Goal: Leave review/rating

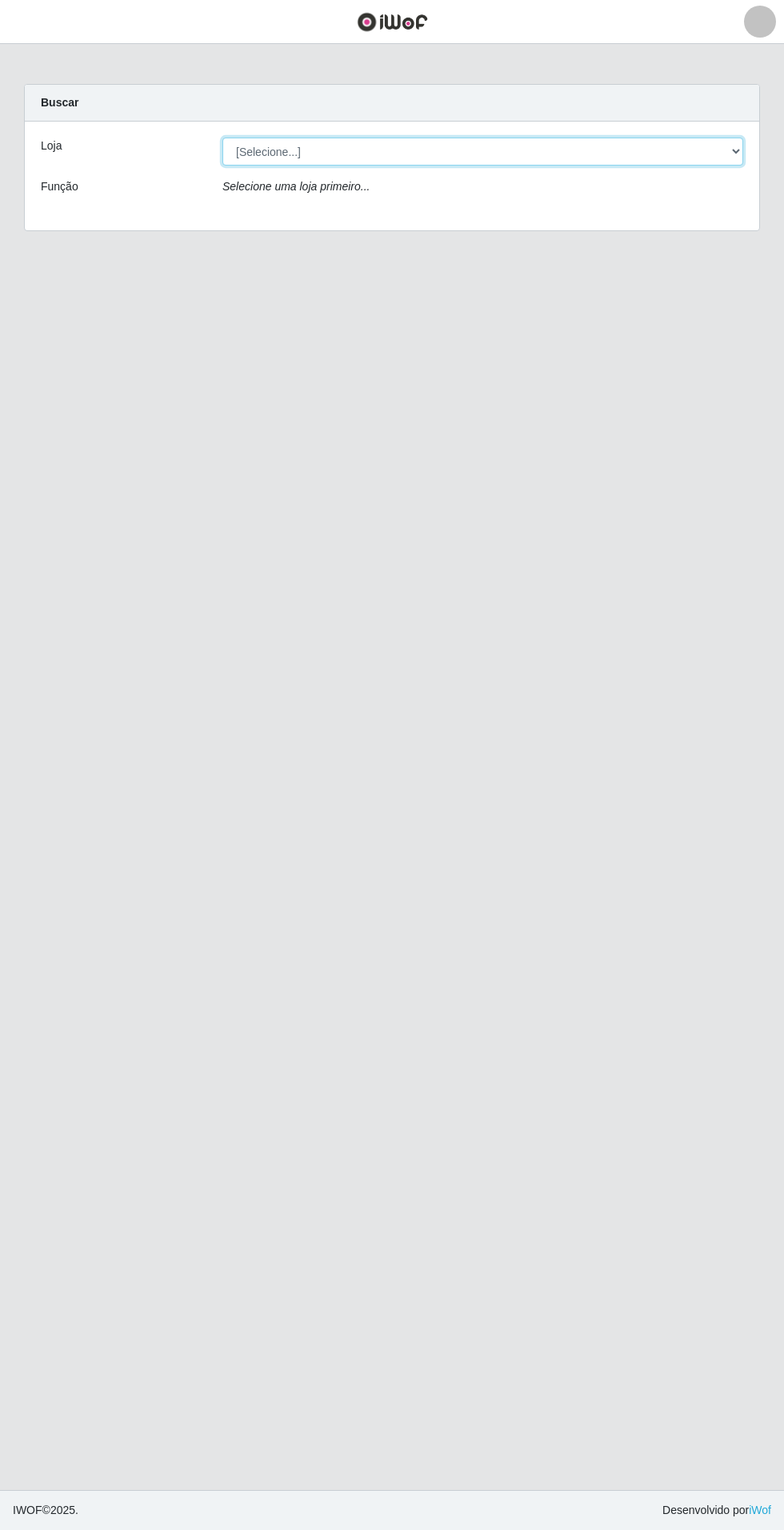
click at [706, 143] on select "[Selecione...] Atacado Vem - Loja 31 [GEOGRAPHIC_DATA]" at bounding box center [482, 152] width 520 height 28
click at [222, 138] on select "[Selecione...] Atacado Vem - Loja 31 [GEOGRAPHIC_DATA]" at bounding box center [482, 152] width 520 height 28
click at [707, 161] on select "[Selecione...] Atacado Vem - Loja 31 [GEOGRAPHIC_DATA]" at bounding box center [482, 152] width 520 height 28
select select "437"
click at [222, 138] on select "[Selecione...] Atacado Vem - Loja 31 [GEOGRAPHIC_DATA]" at bounding box center [482, 152] width 520 height 28
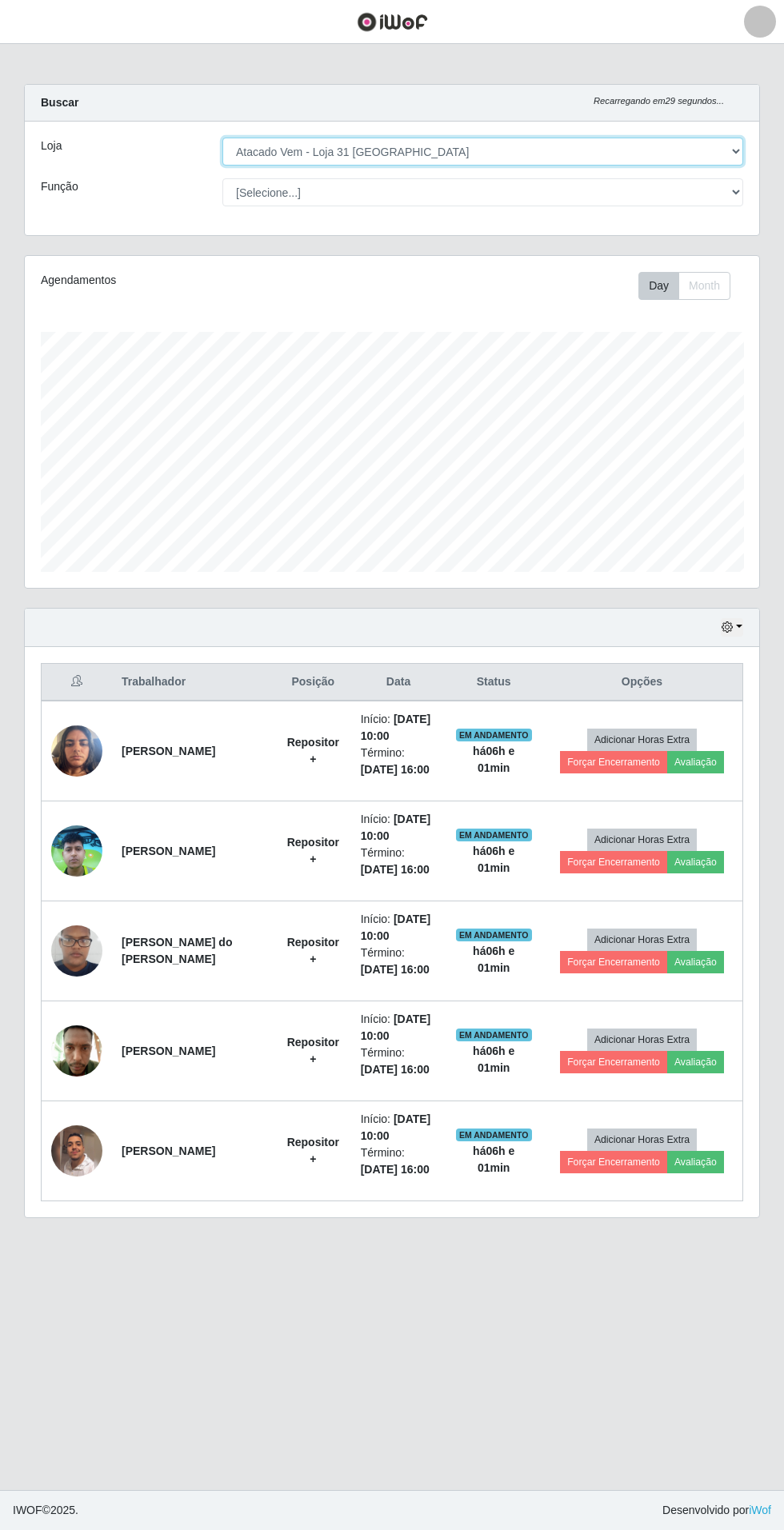
scroll to position [331, 734]
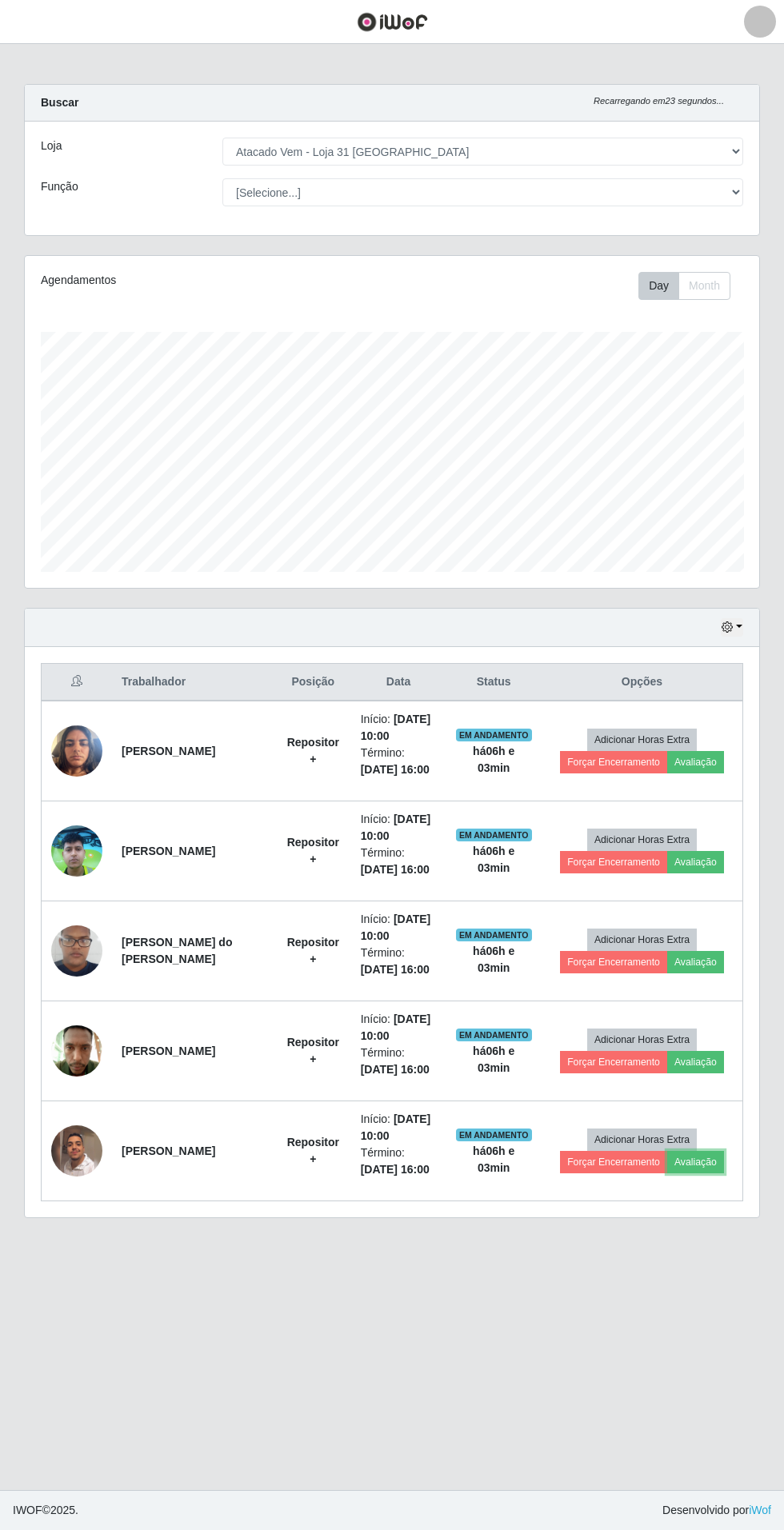
click at [702, 1161] on button "Avaliação" at bounding box center [695, 1162] width 57 height 23
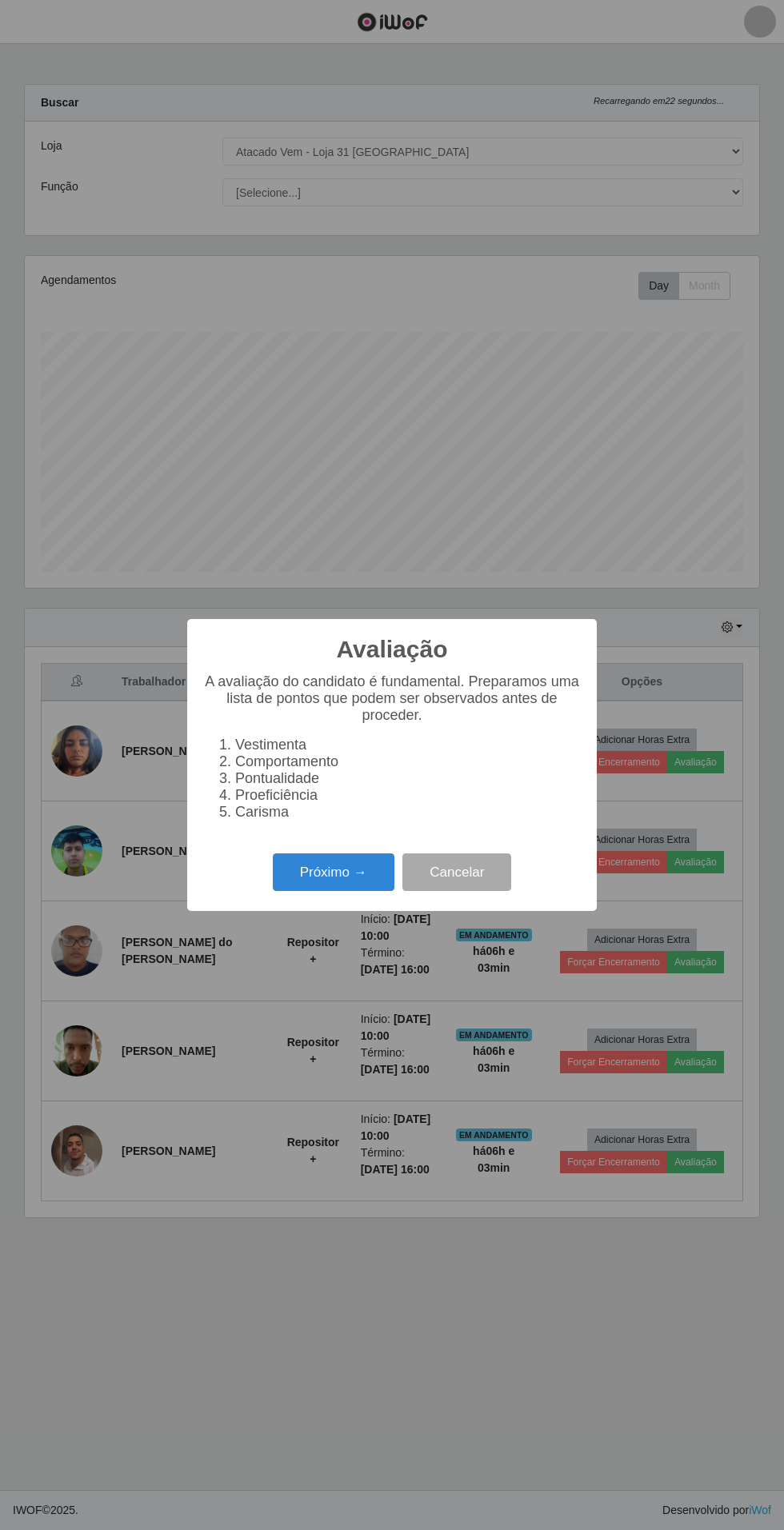
click at [342, 872] on button "Próximo →" at bounding box center [333, 872] width 122 height 38
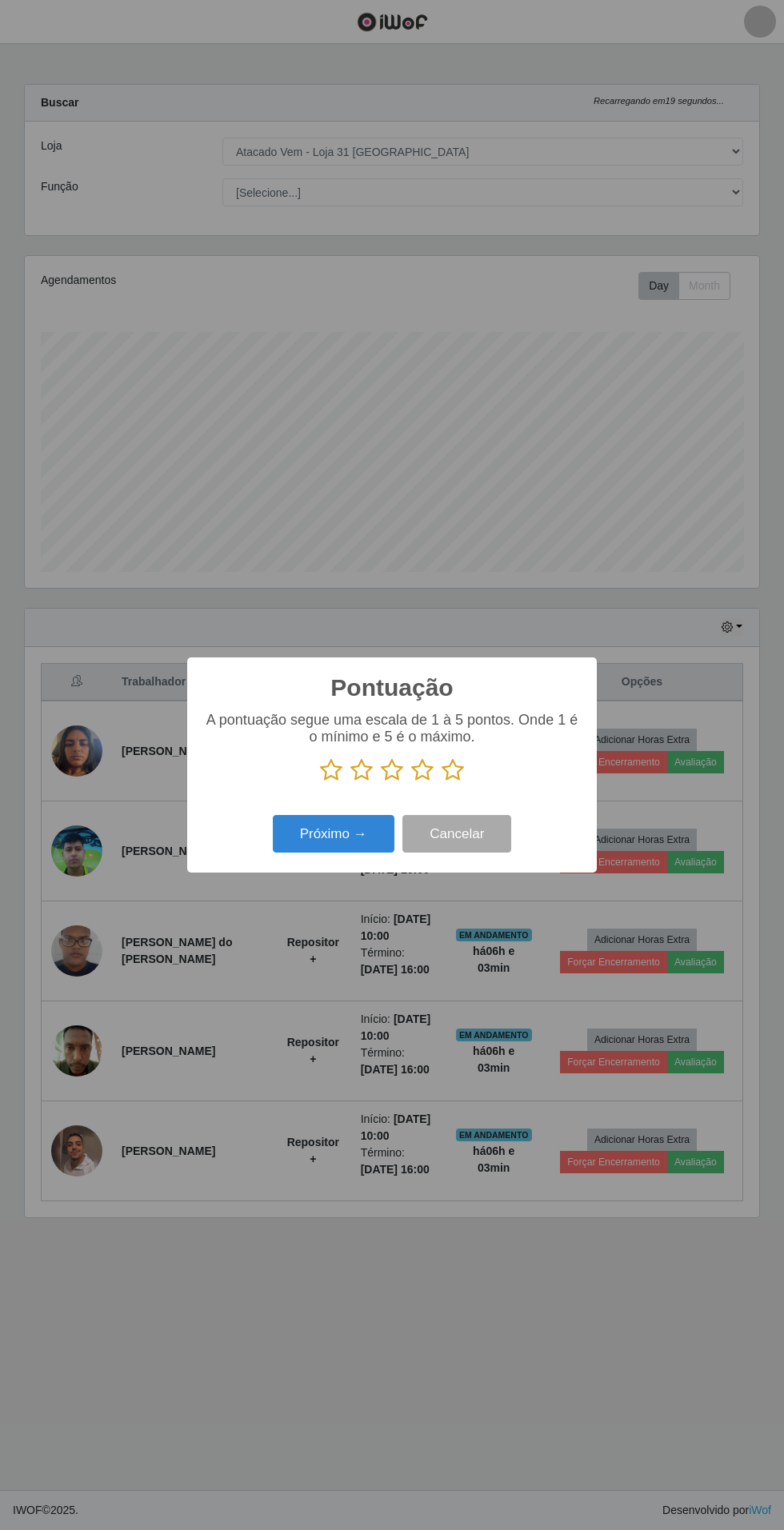
click at [397, 777] on icon at bounding box center [392, 770] width 23 height 24
click at [381, 782] on input "radio" at bounding box center [381, 782] width 0 height 0
click at [347, 834] on button "Próximo →" at bounding box center [333, 834] width 122 height 38
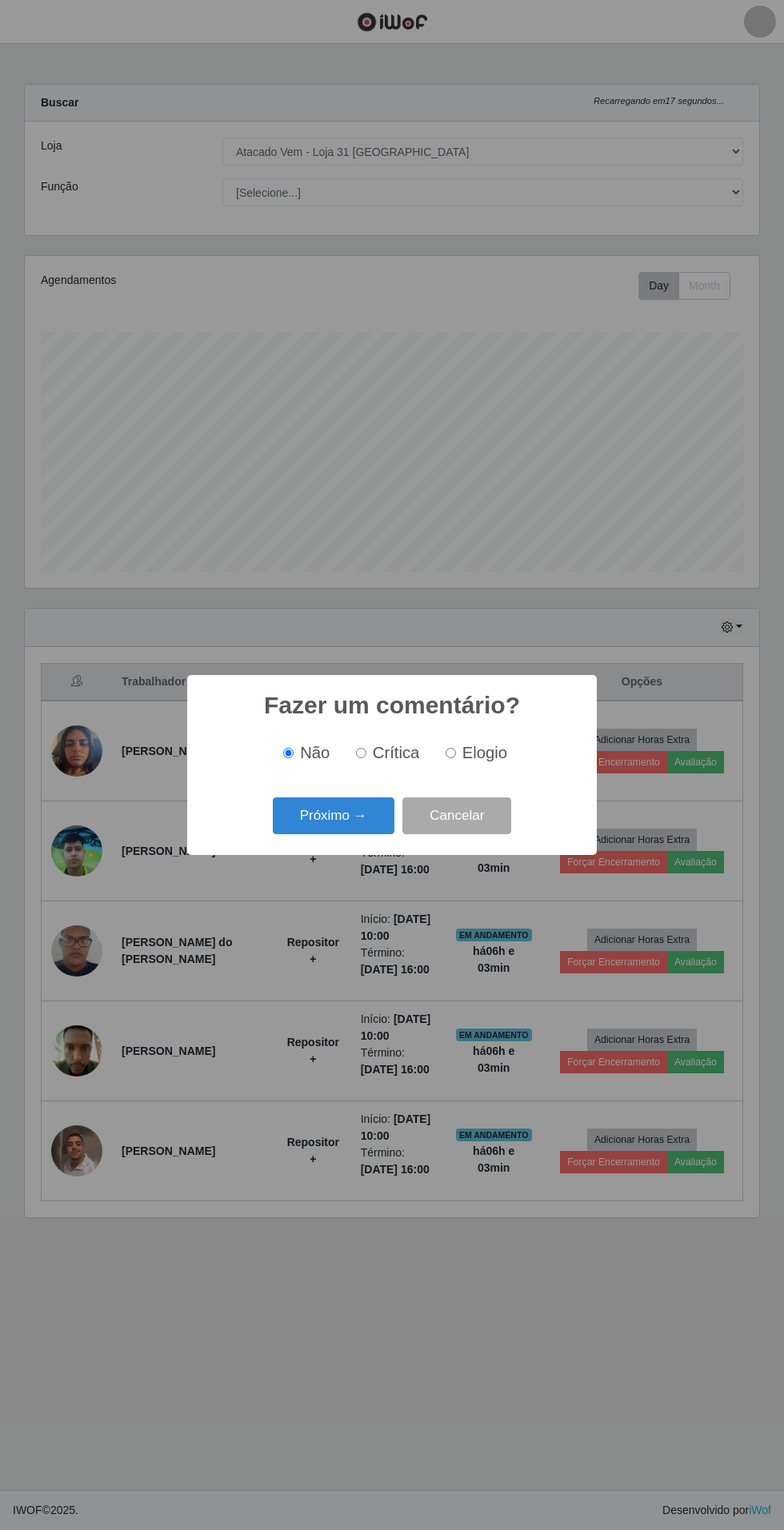
click at [361, 826] on button "Próximo →" at bounding box center [333, 817] width 122 height 38
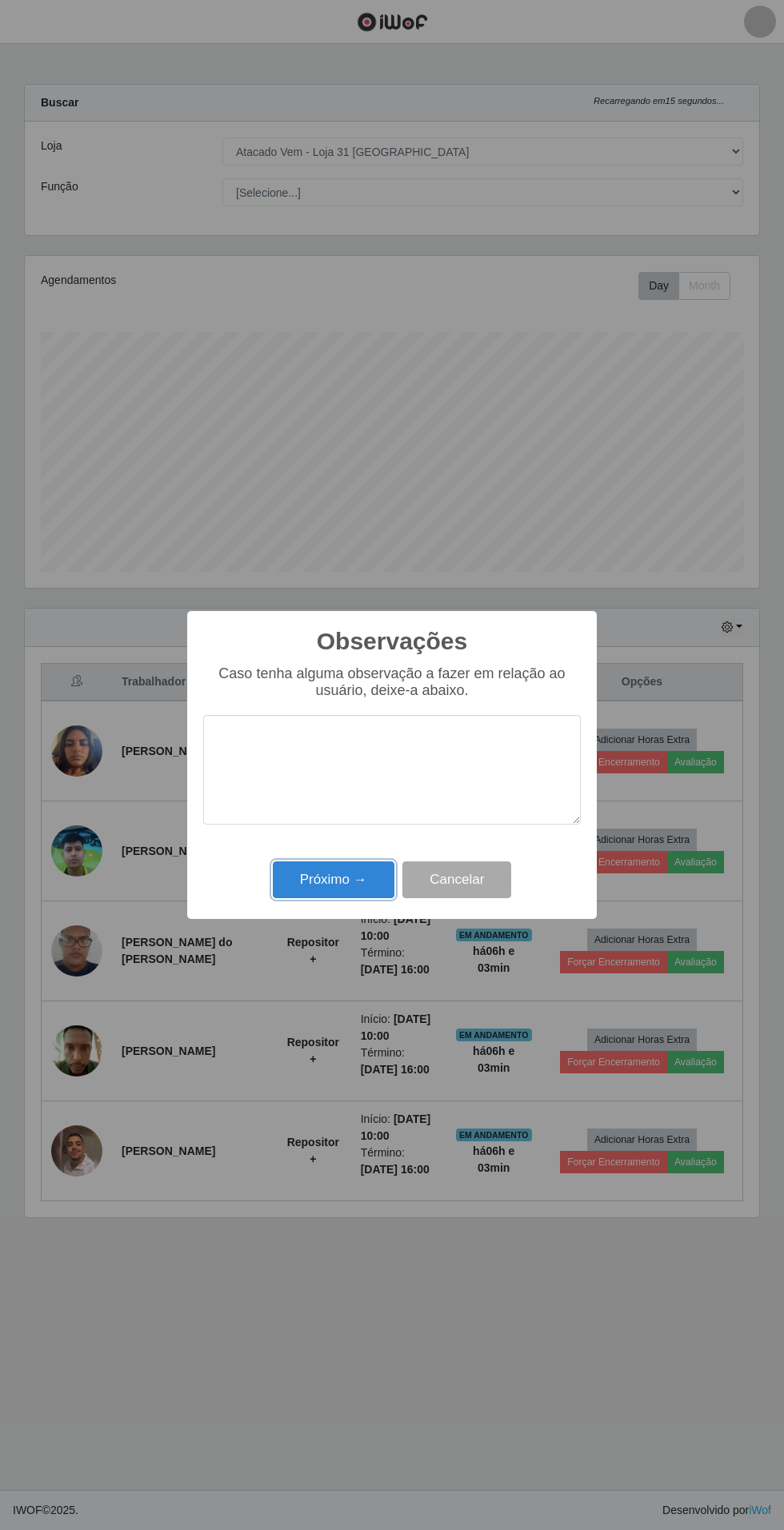
click at [341, 885] on button "Próximo →" at bounding box center [333, 881] width 122 height 38
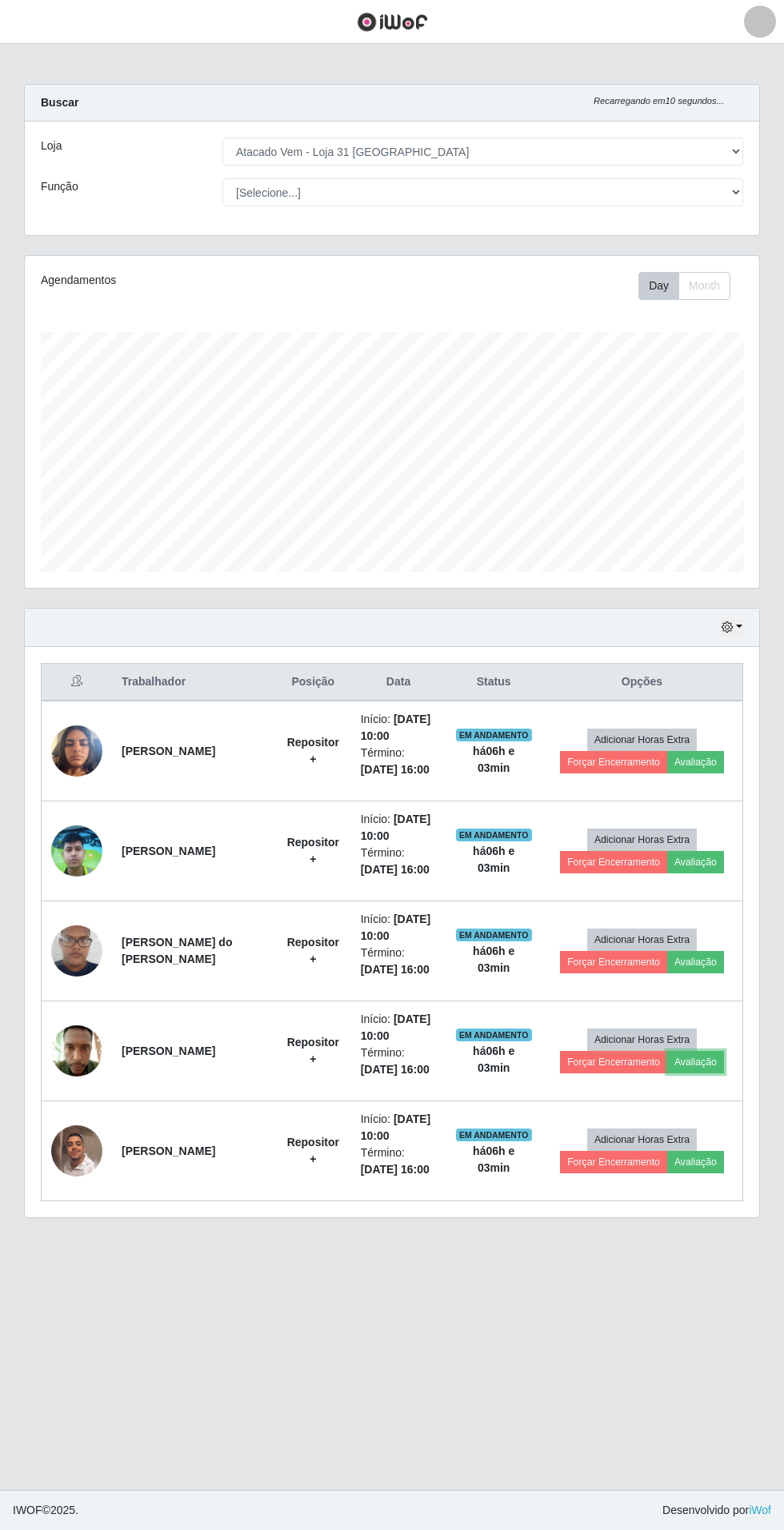
click at [690, 1058] on button "Avaliação" at bounding box center [695, 1062] width 57 height 23
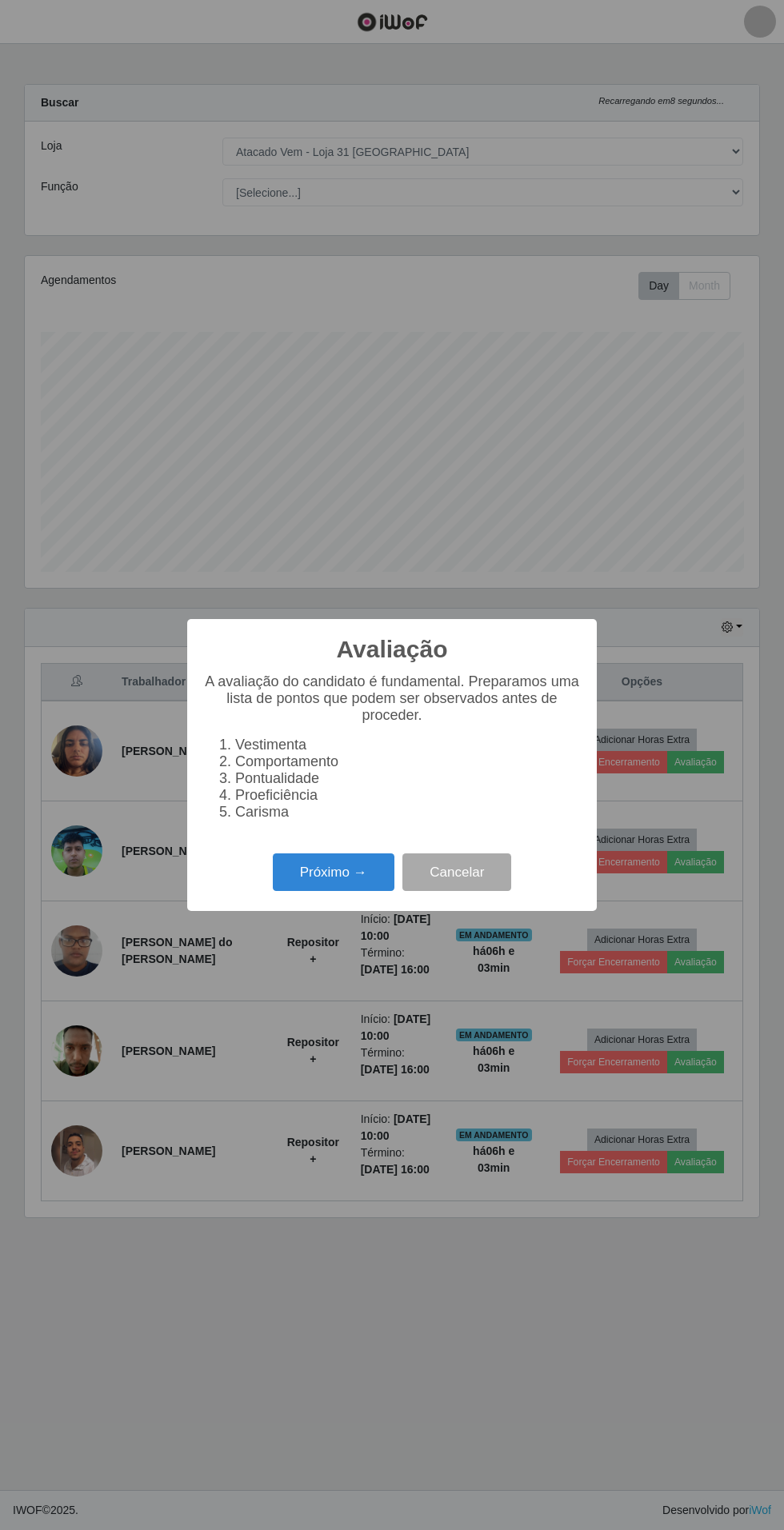
click at [325, 873] on button "Próximo →" at bounding box center [333, 872] width 122 height 38
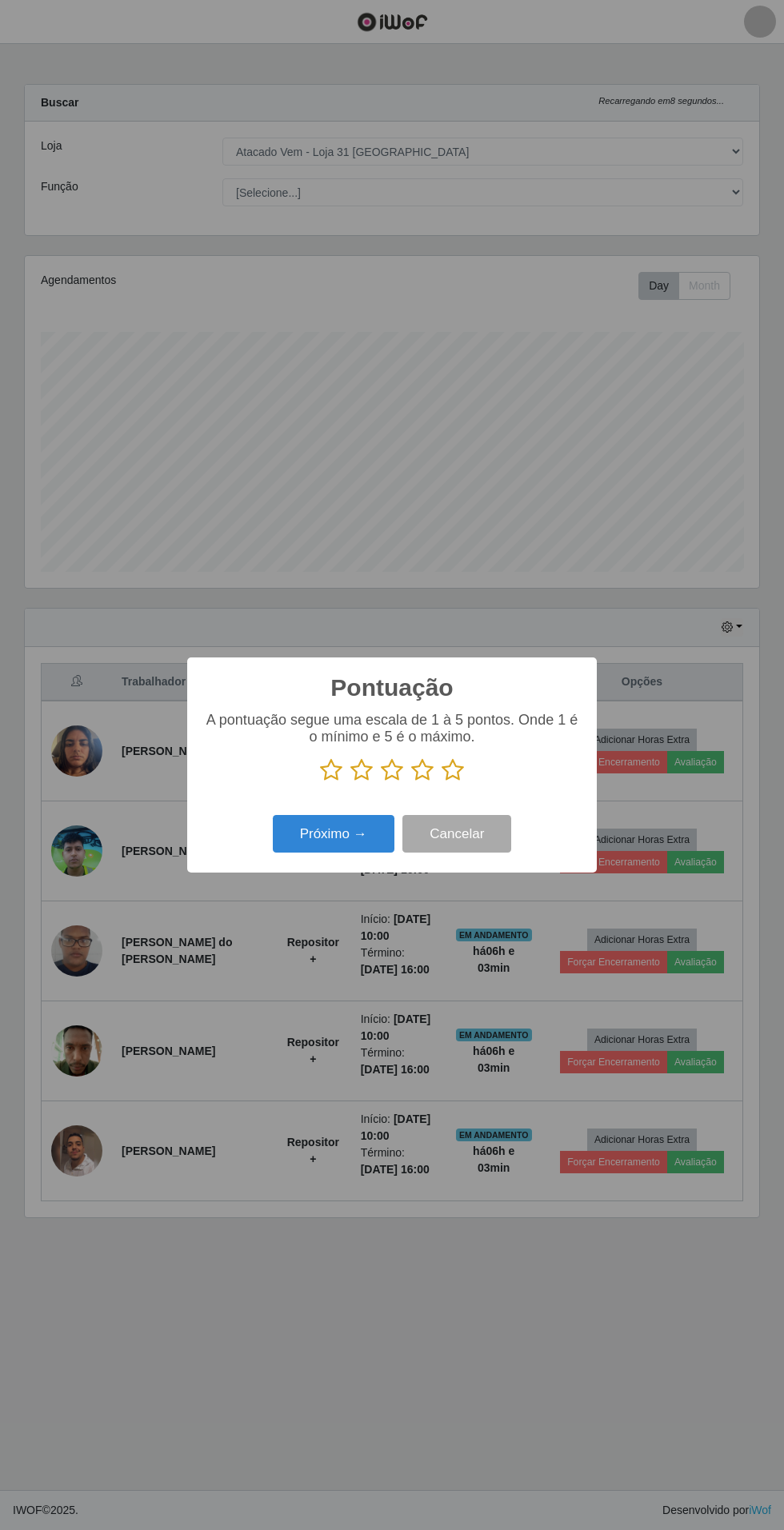
click at [456, 771] on icon at bounding box center [452, 770] width 23 height 24
click at [441, 782] on input "radio" at bounding box center [441, 782] width 0 height 0
click at [332, 836] on button "Próximo →" at bounding box center [333, 834] width 122 height 38
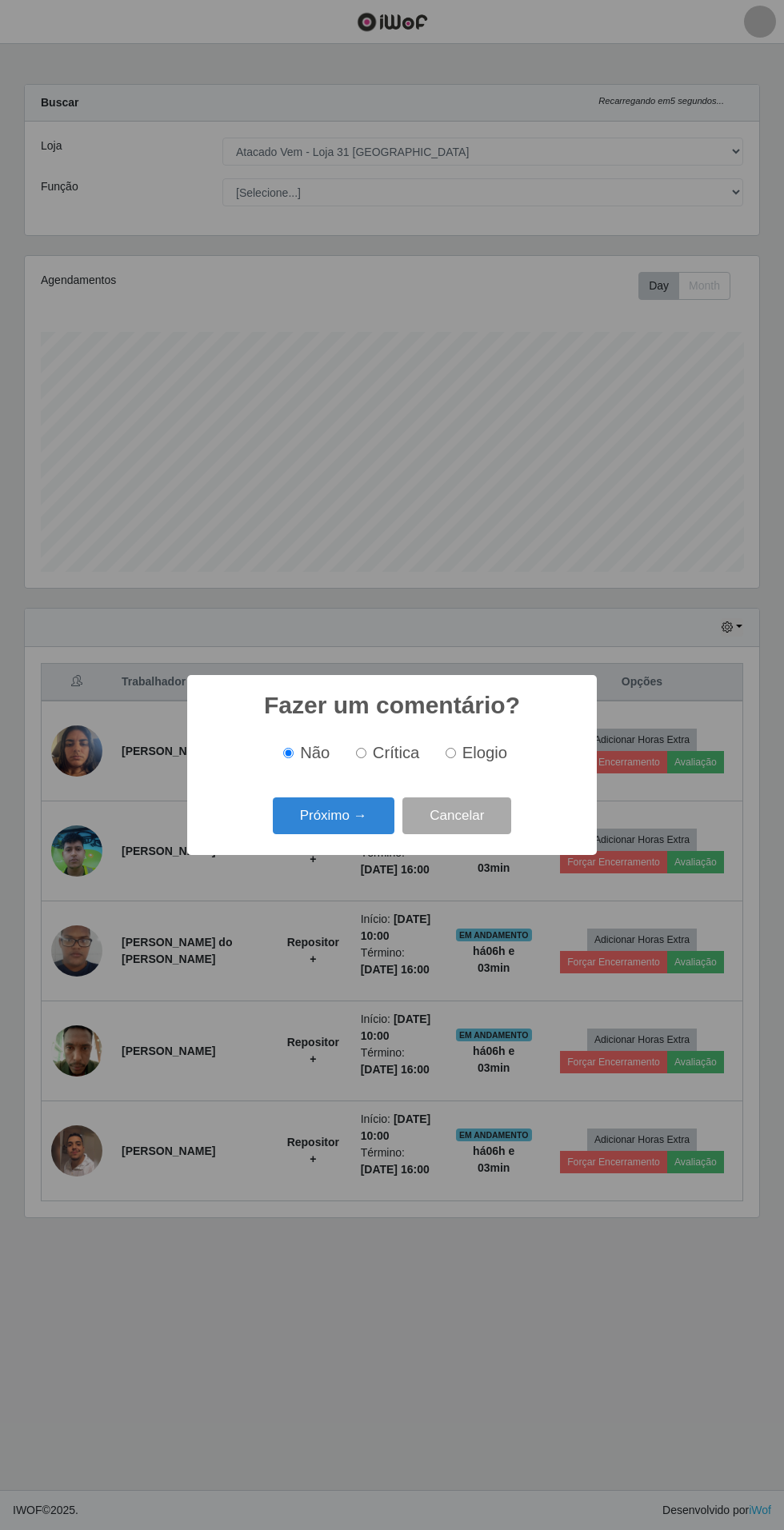
click at [318, 816] on button "Próximo →" at bounding box center [333, 817] width 122 height 38
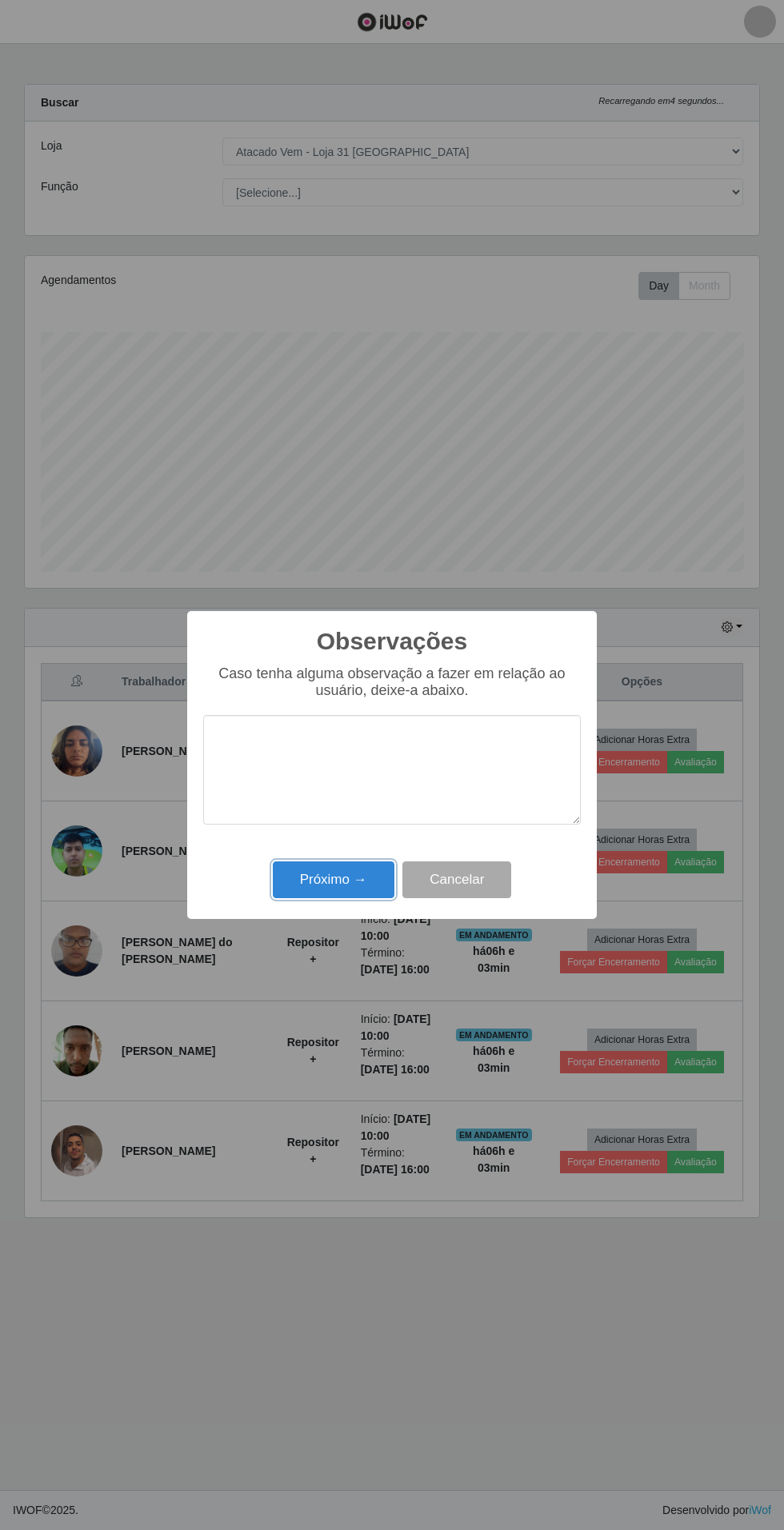
click at [334, 880] on button "Próximo →" at bounding box center [333, 881] width 122 height 38
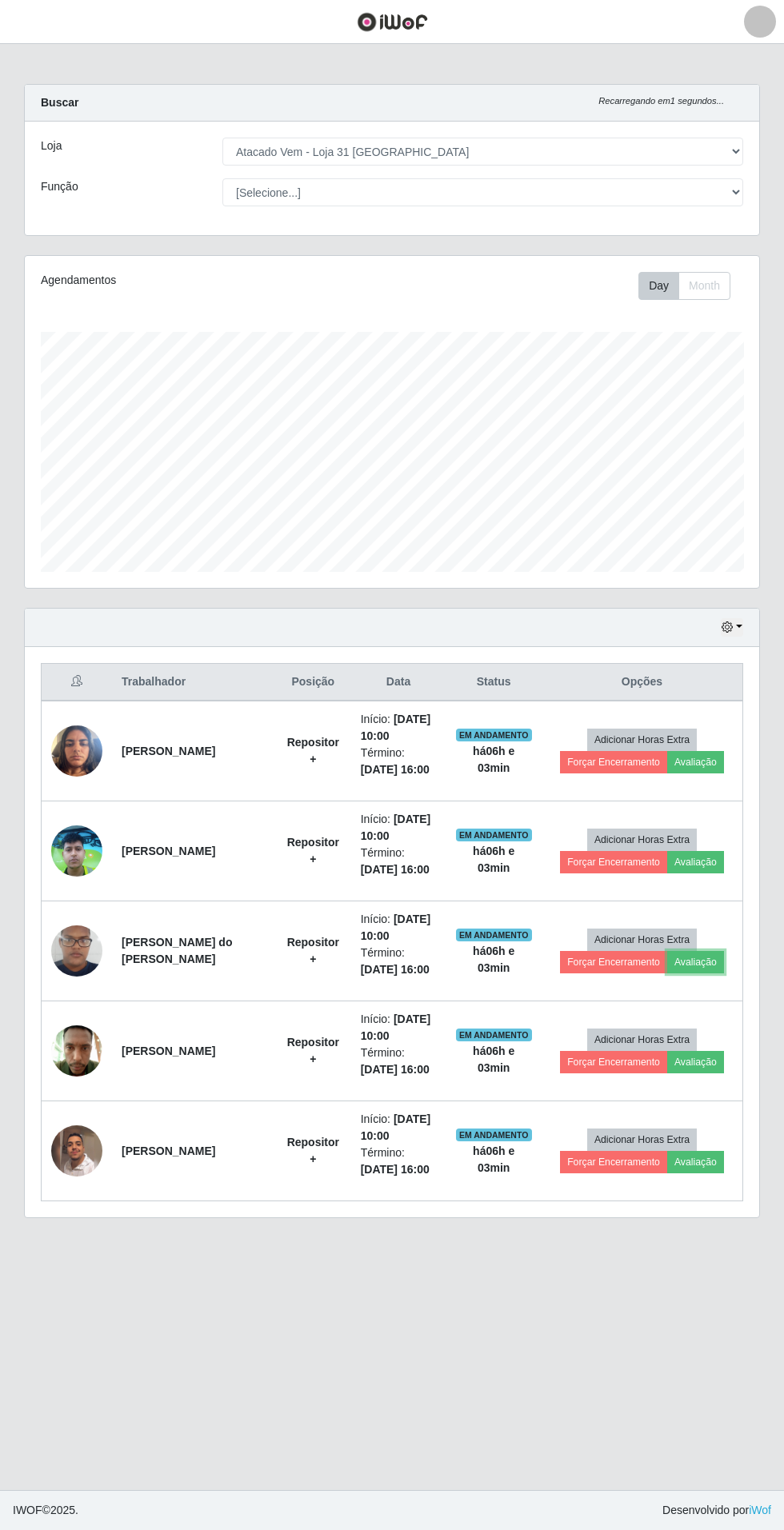
click at [716, 968] on button "Avaliação" at bounding box center [695, 963] width 57 height 23
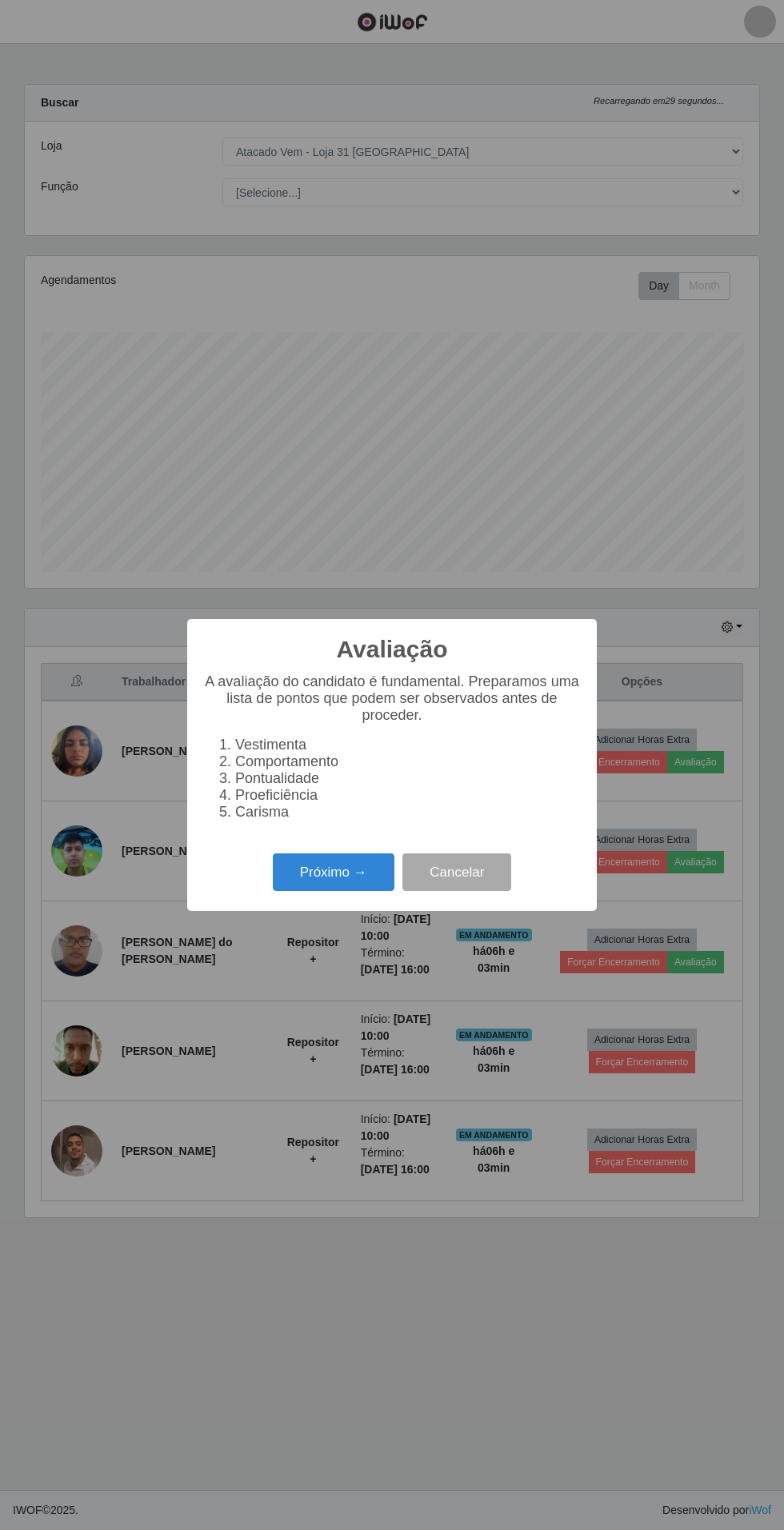
click at [330, 884] on button "Próximo →" at bounding box center [333, 872] width 122 height 38
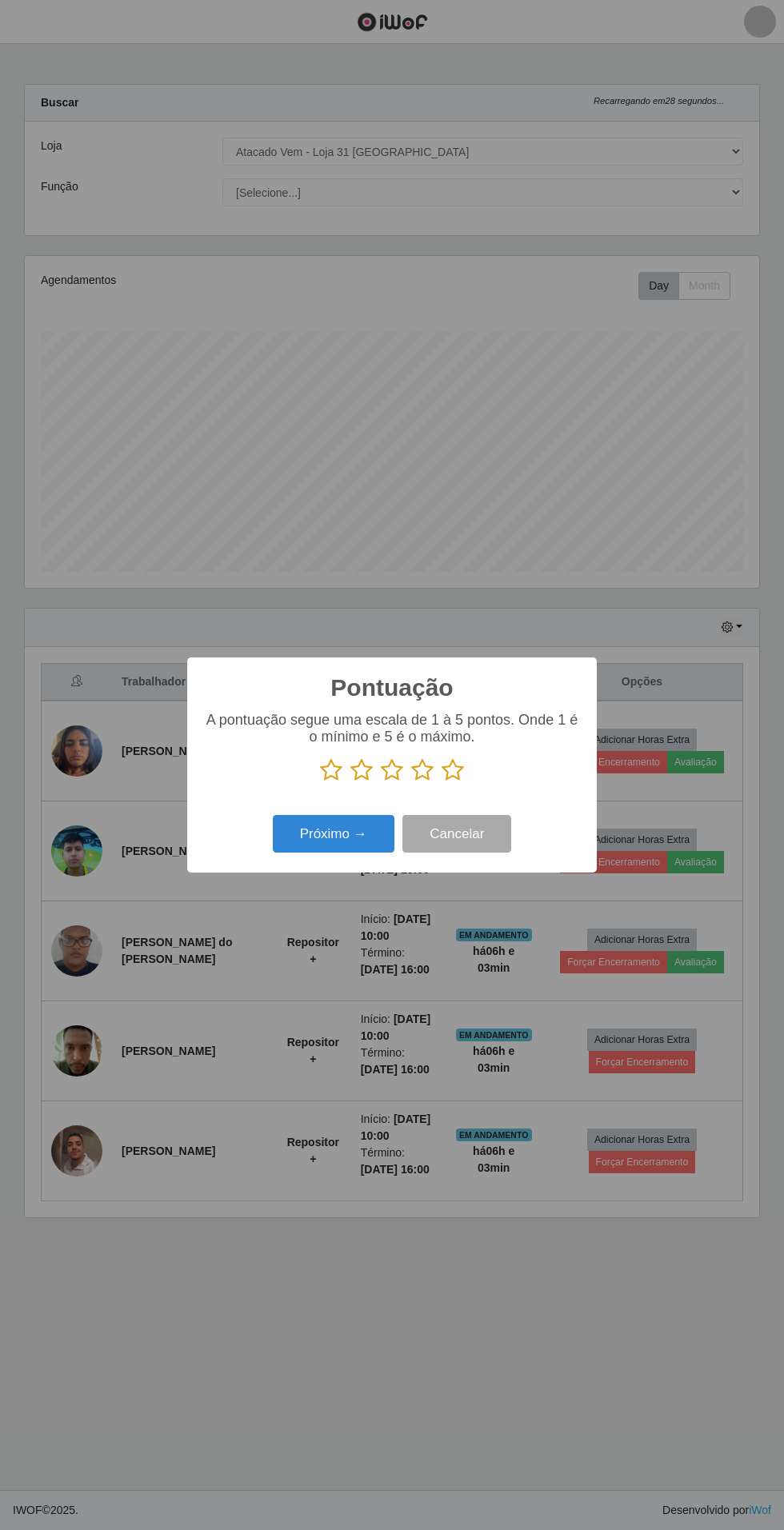
click at [492, 774] on p at bounding box center [392, 770] width 378 height 24
click at [456, 769] on icon at bounding box center [452, 770] width 23 height 24
click at [441, 782] on input "radio" at bounding box center [441, 782] width 0 height 0
click at [339, 834] on button "Próximo →" at bounding box center [333, 834] width 122 height 38
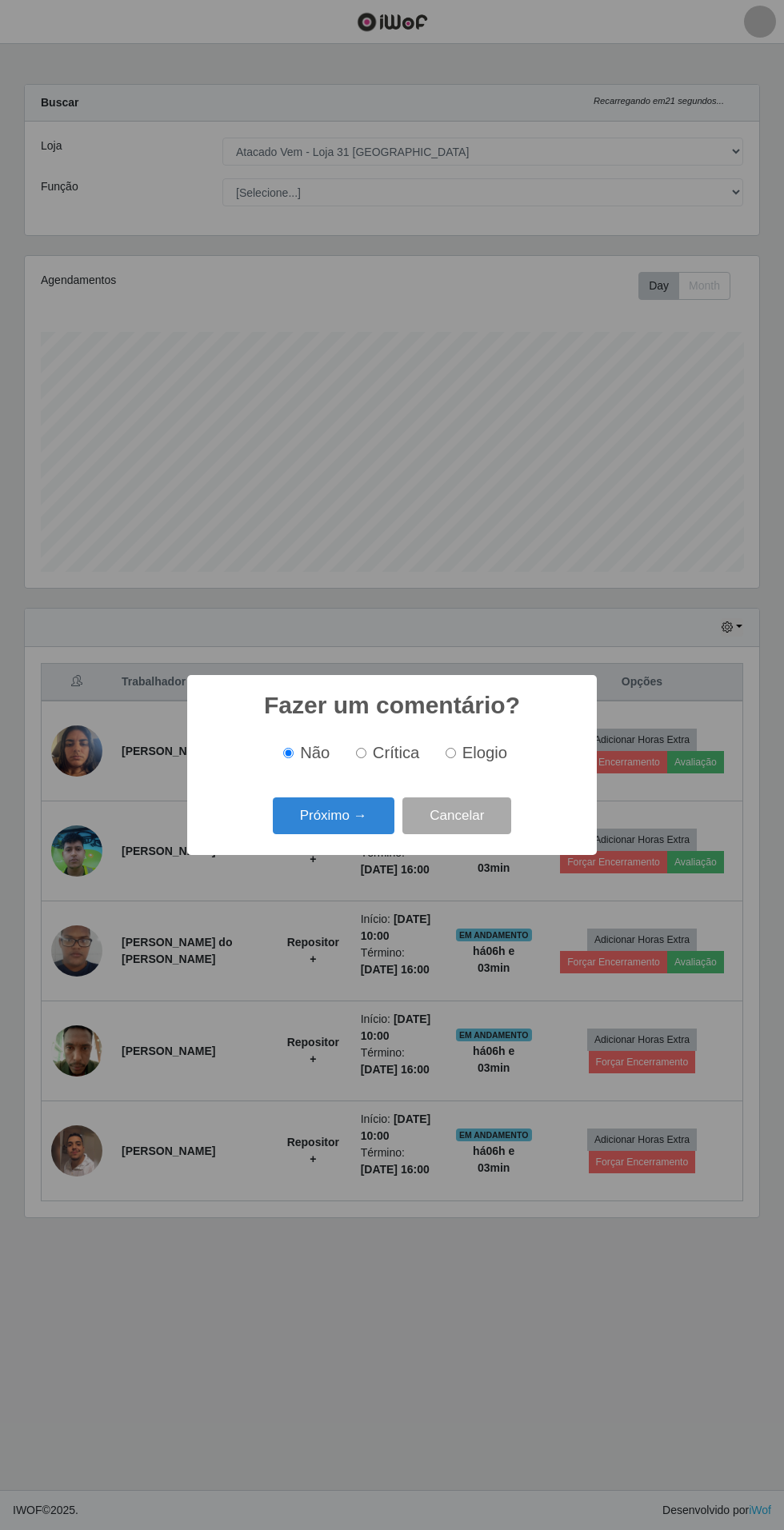
click at [346, 815] on button "Próximo →" at bounding box center [333, 817] width 122 height 38
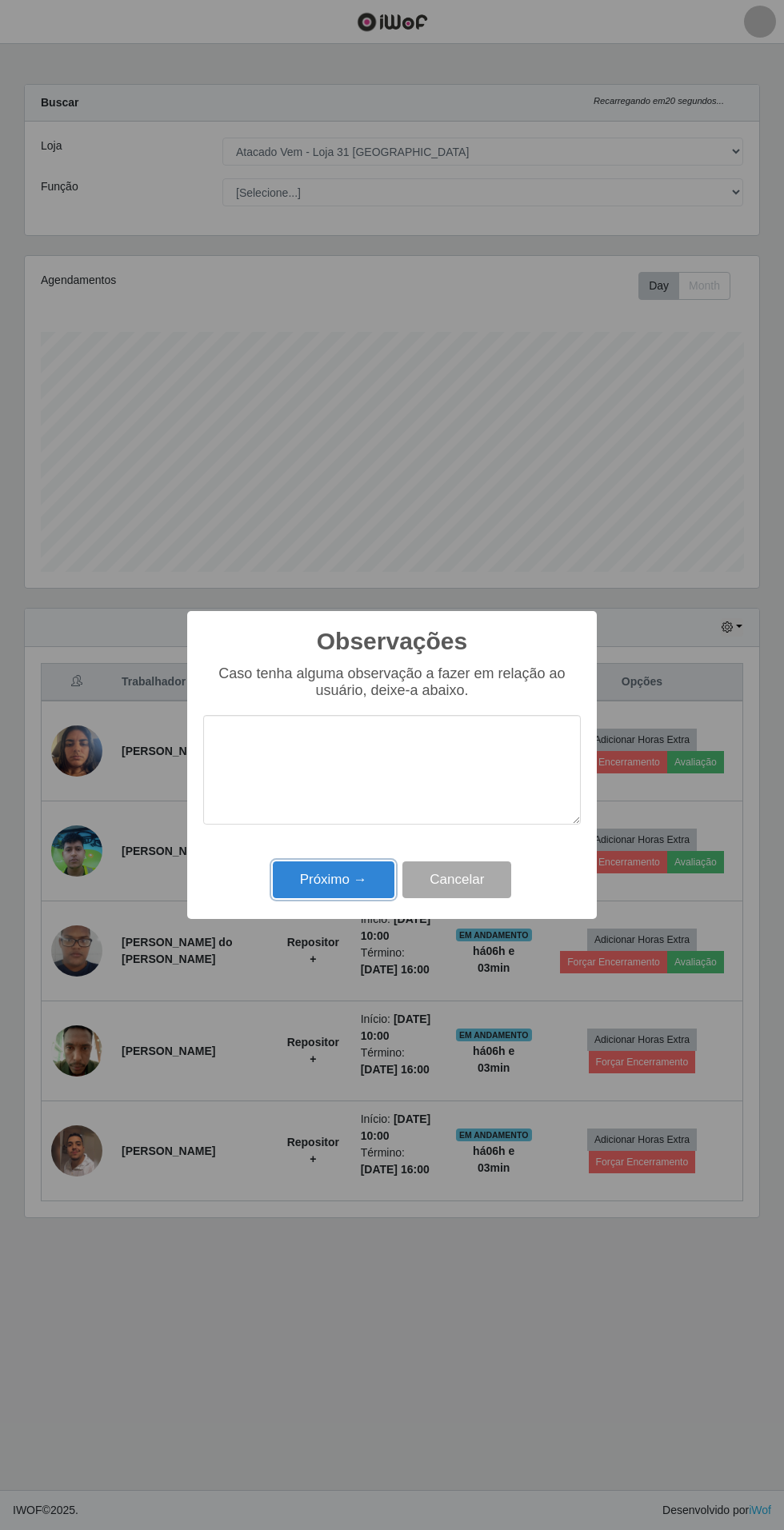
click at [334, 875] on button "Próximo →" at bounding box center [333, 881] width 122 height 38
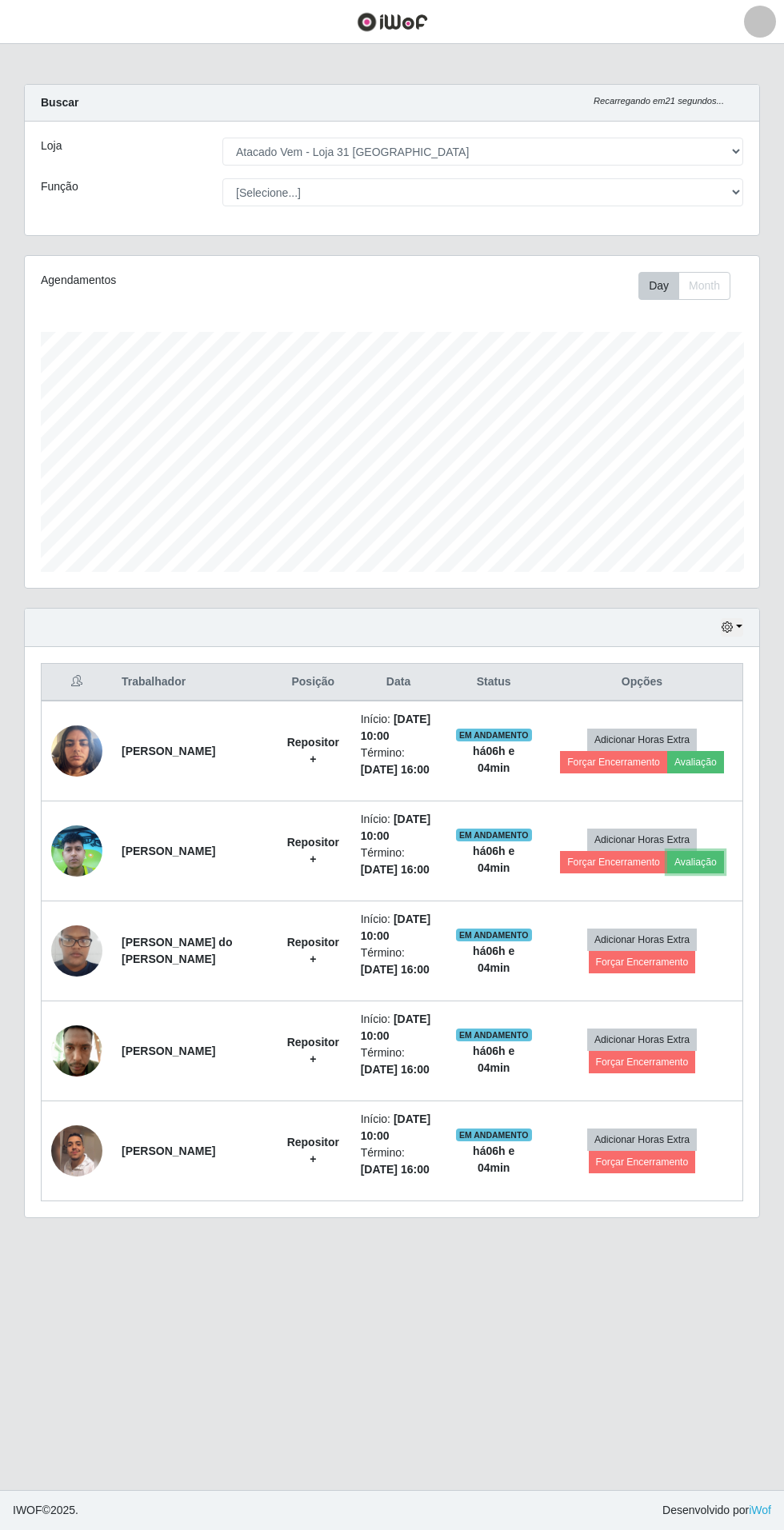
click at [706, 866] on button "Avaliação" at bounding box center [695, 863] width 57 height 23
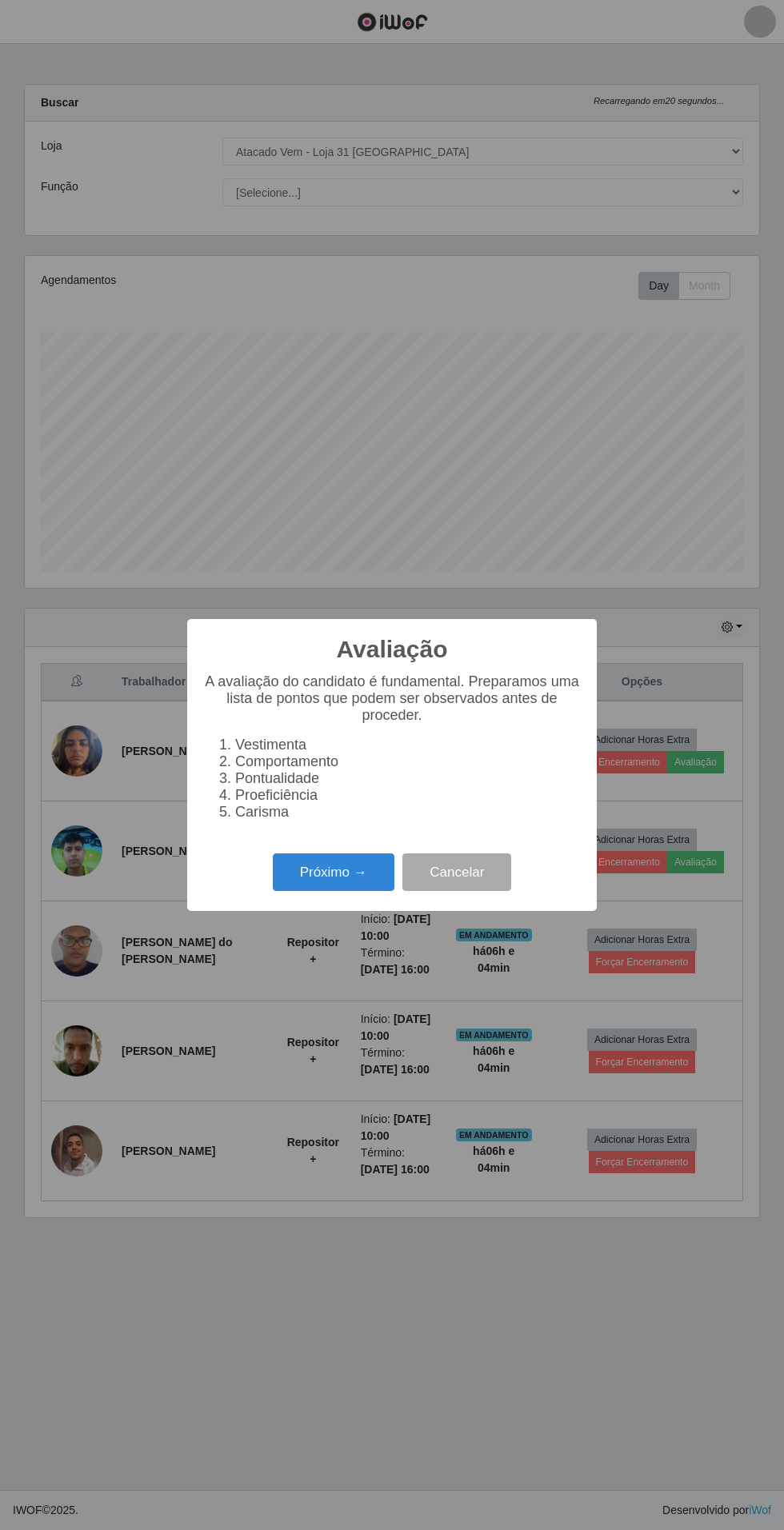
click at [315, 873] on button "Próximo →" at bounding box center [333, 872] width 122 height 38
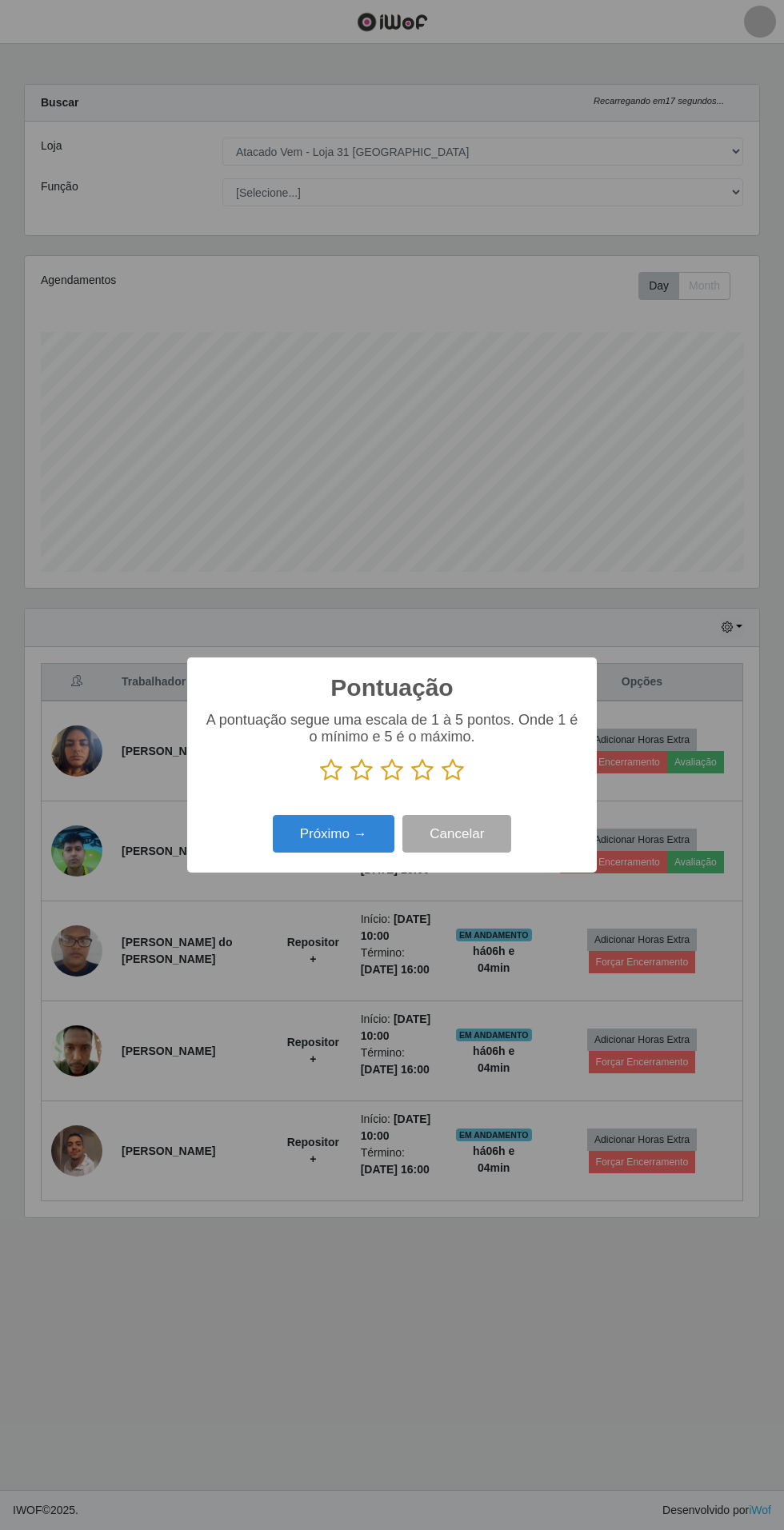
click at [447, 782] on icon at bounding box center [452, 770] width 23 height 24
click at [441, 782] on input "radio" at bounding box center [441, 782] width 0 height 0
click at [343, 851] on button "Próximo →" at bounding box center [333, 834] width 122 height 38
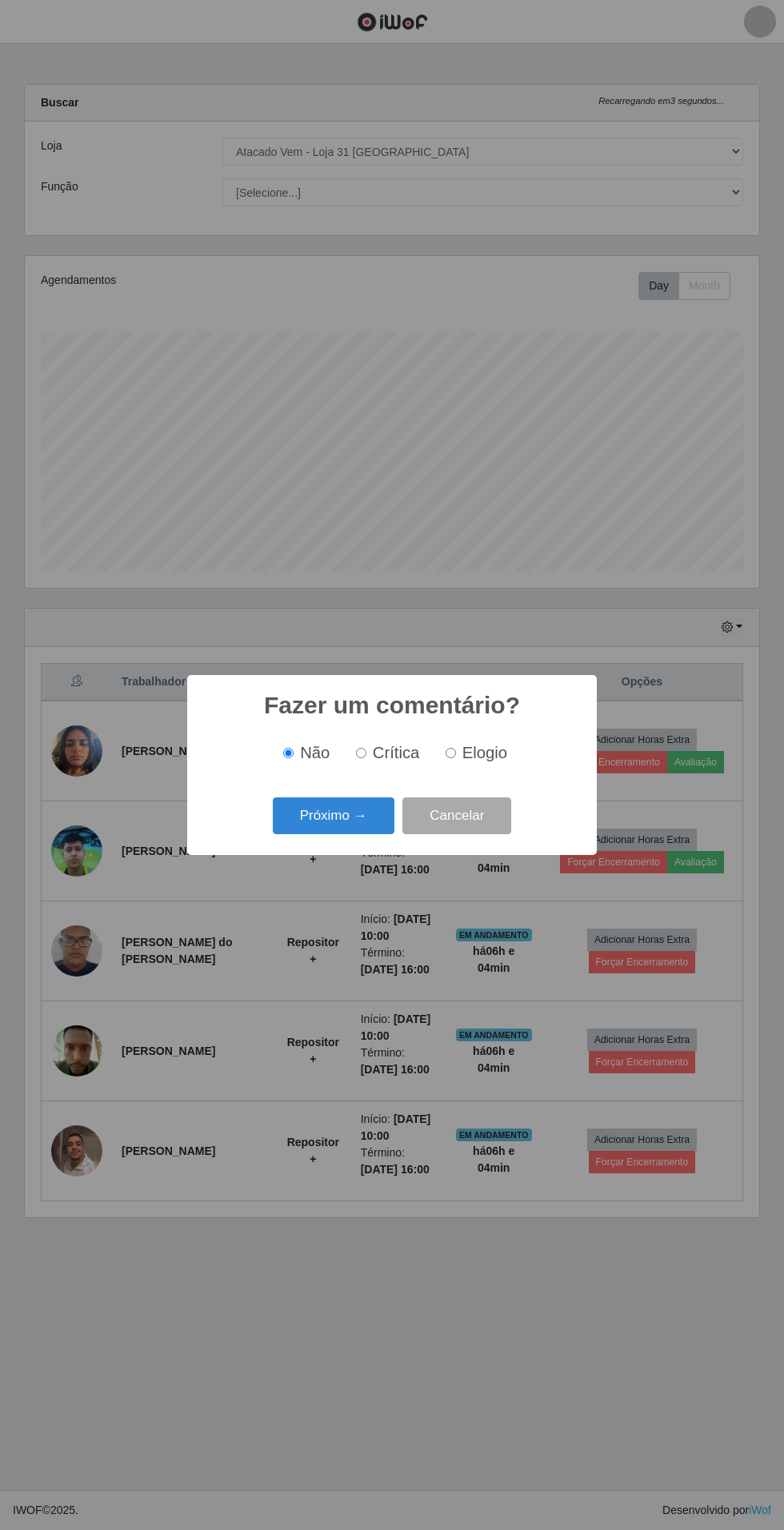
click at [323, 817] on button "Próximo →" at bounding box center [333, 817] width 122 height 38
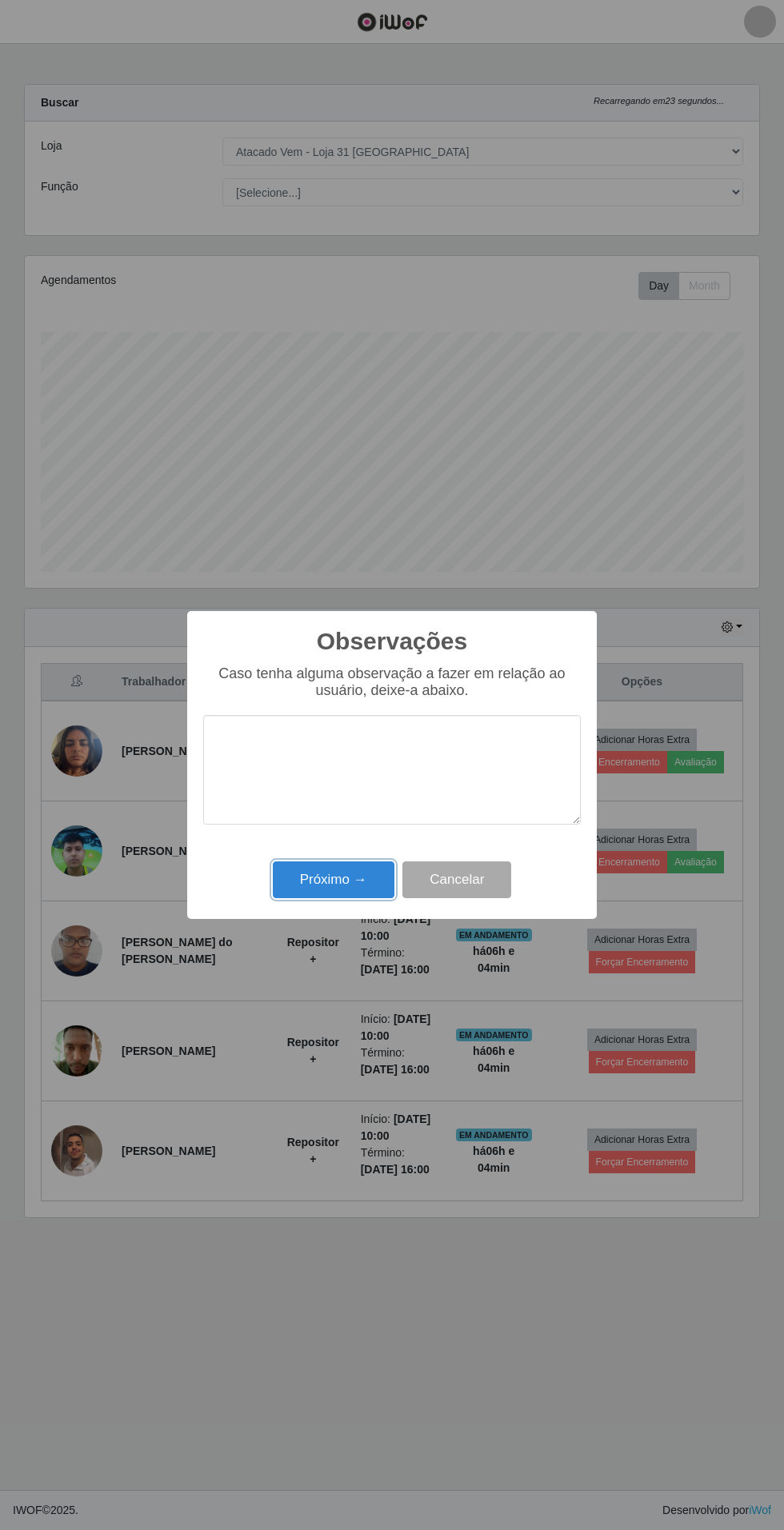
click at [301, 899] on button "Próximo →" at bounding box center [333, 881] width 122 height 38
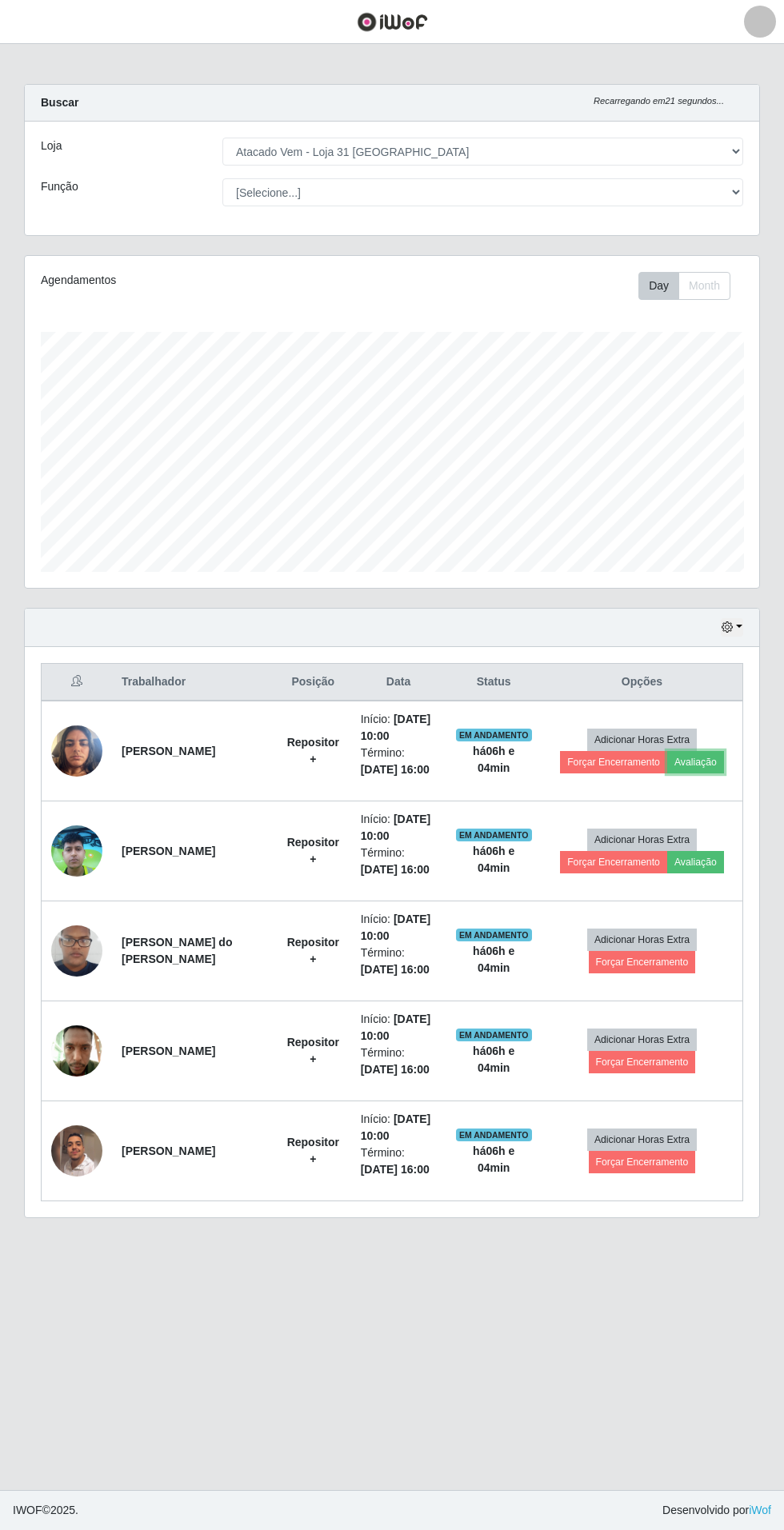
click at [706, 763] on button "Avaliação" at bounding box center [695, 763] width 57 height 23
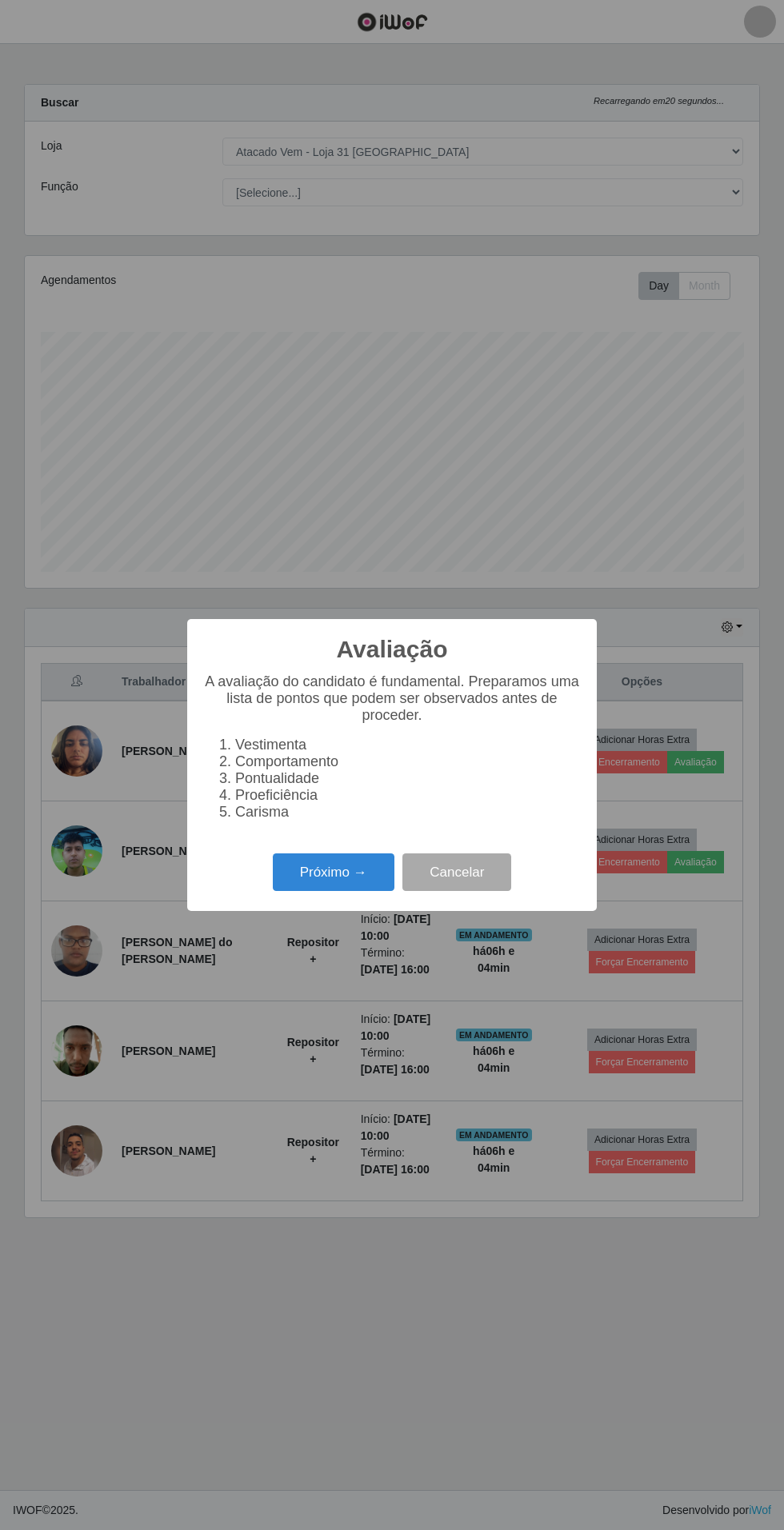
click at [305, 884] on button "Próximo →" at bounding box center [333, 872] width 122 height 38
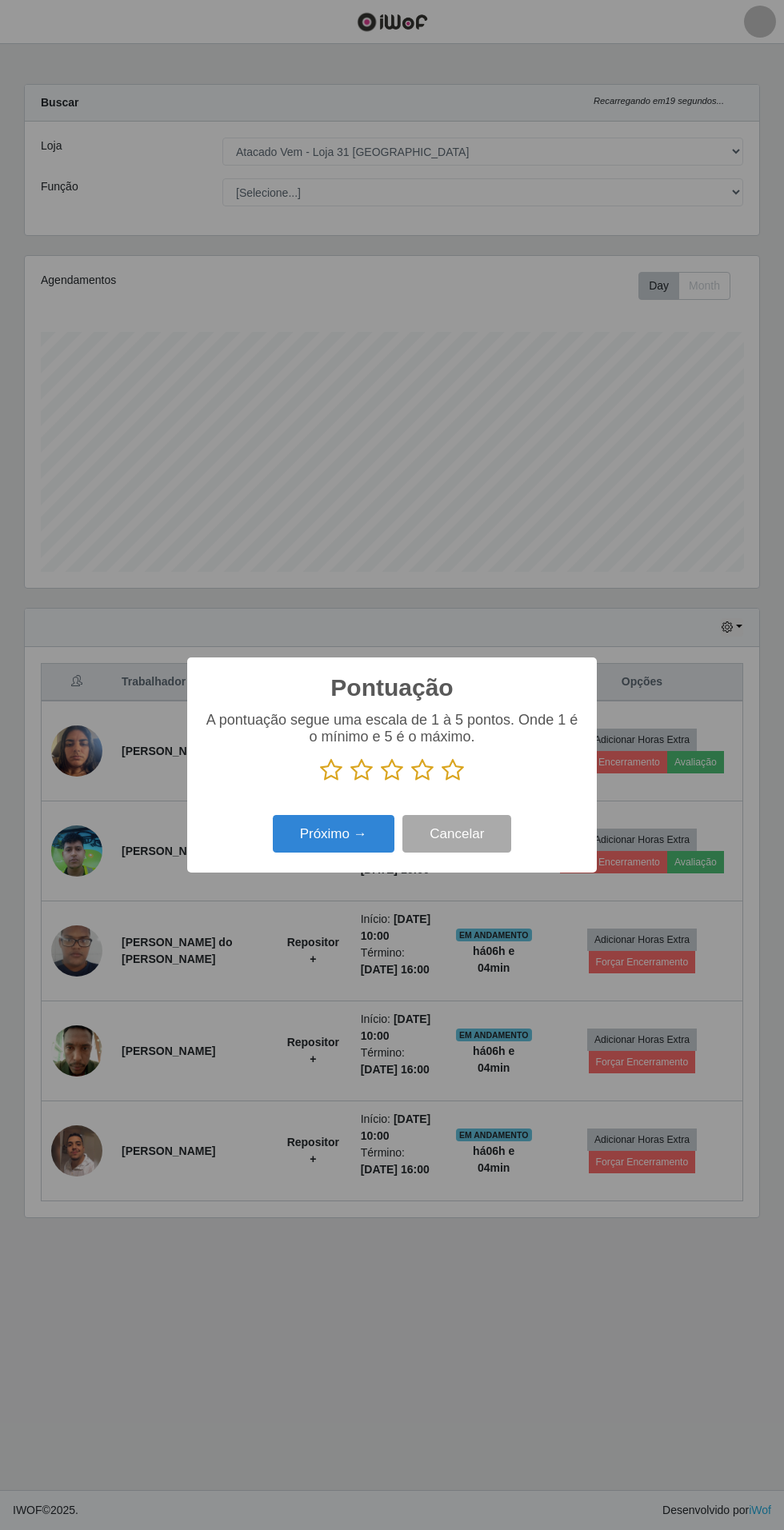
click at [457, 769] on icon at bounding box center [452, 770] width 23 height 24
click at [441, 782] on input "radio" at bounding box center [441, 782] width 0 height 0
click at [321, 848] on button "Próximo →" at bounding box center [333, 834] width 122 height 38
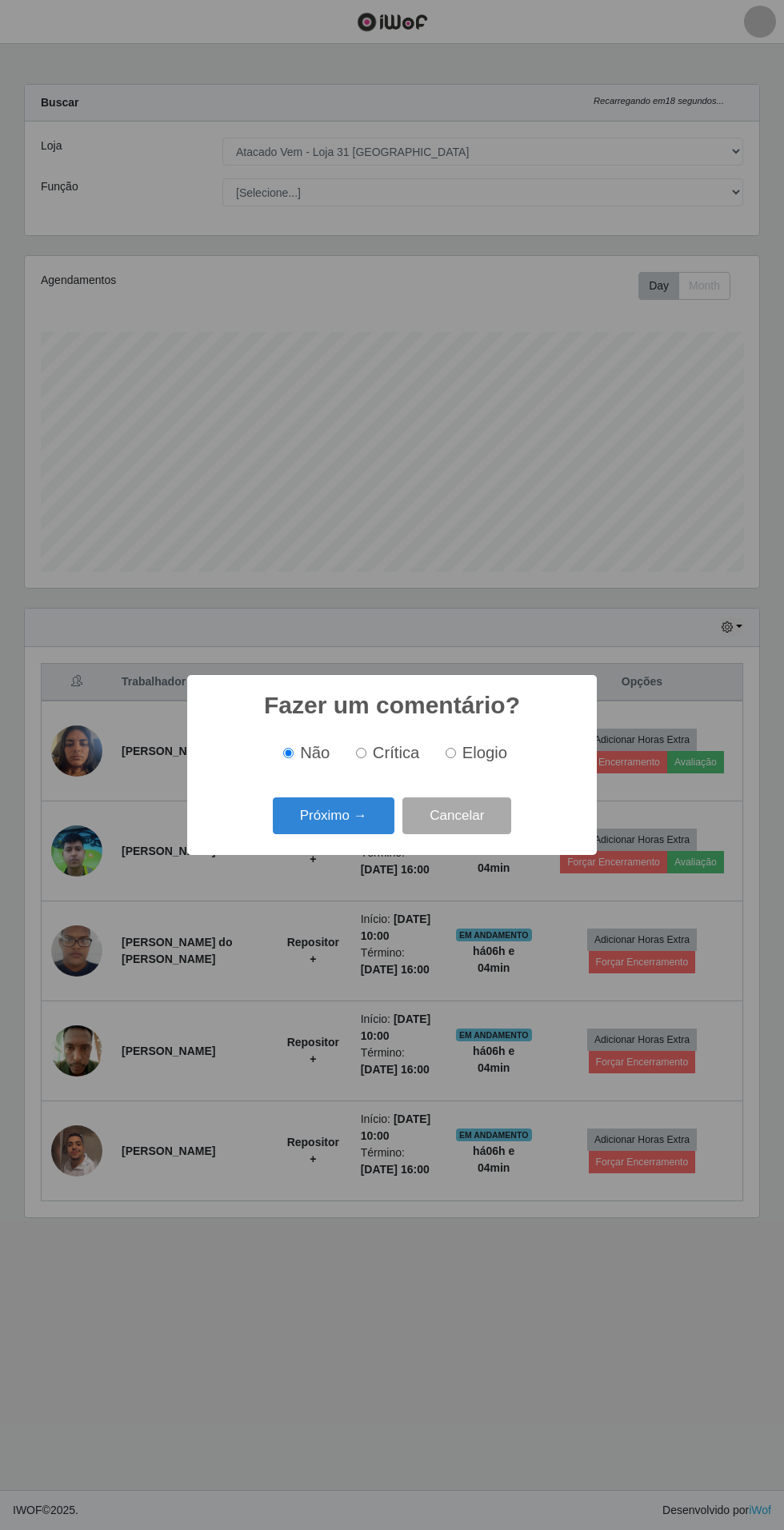
click at [335, 816] on button "Próximo →" at bounding box center [333, 817] width 122 height 38
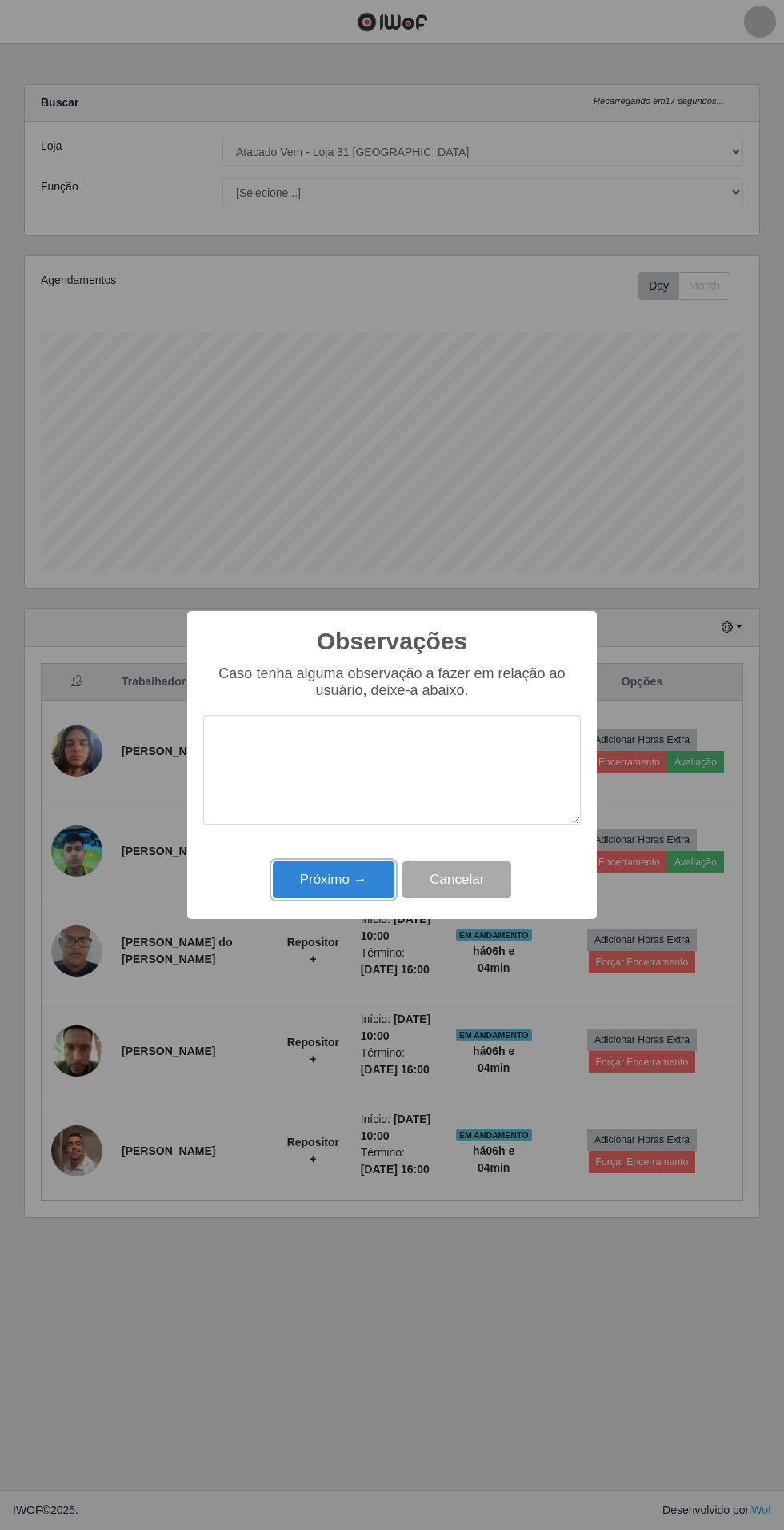
click at [325, 897] on button "Próximo →" at bounding box center [333, 881] width 122 height 38
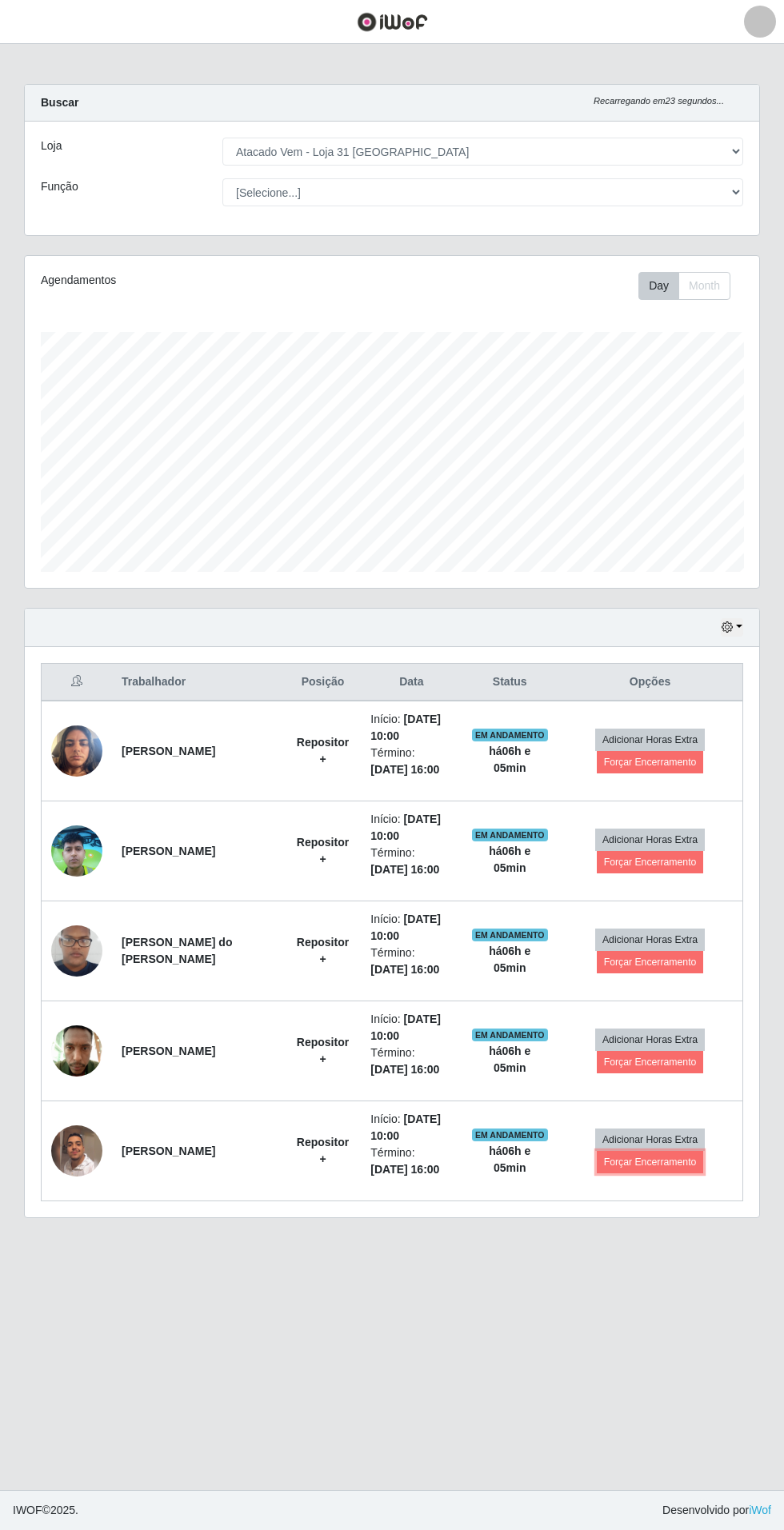
click at [659, 1160] on button "Forçar Encerramento" at bounding box center [650, 1162] width 107 height 23
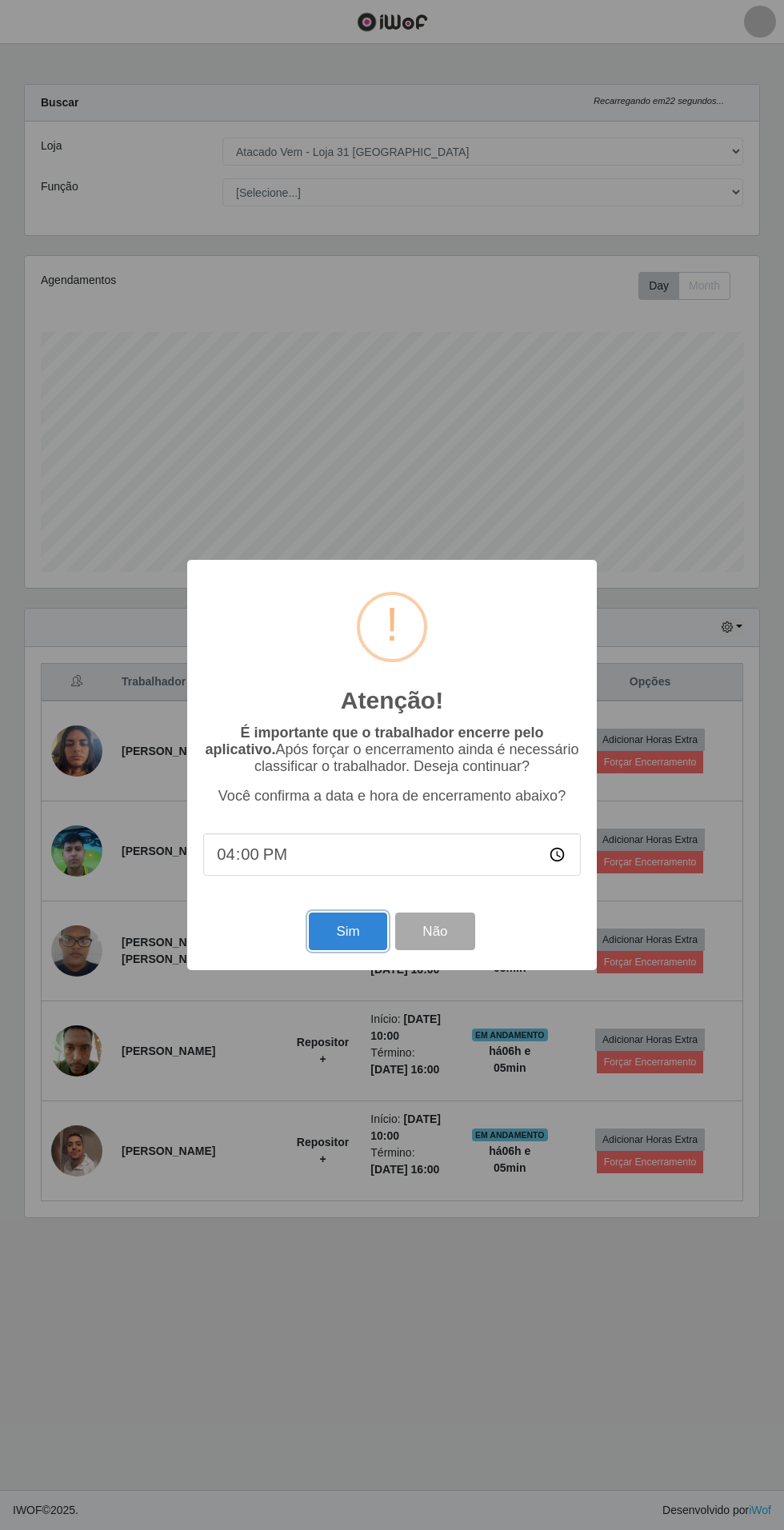
click at [334, 934] on button "Sim" at bounding box center [348, 932] width 77 height 38
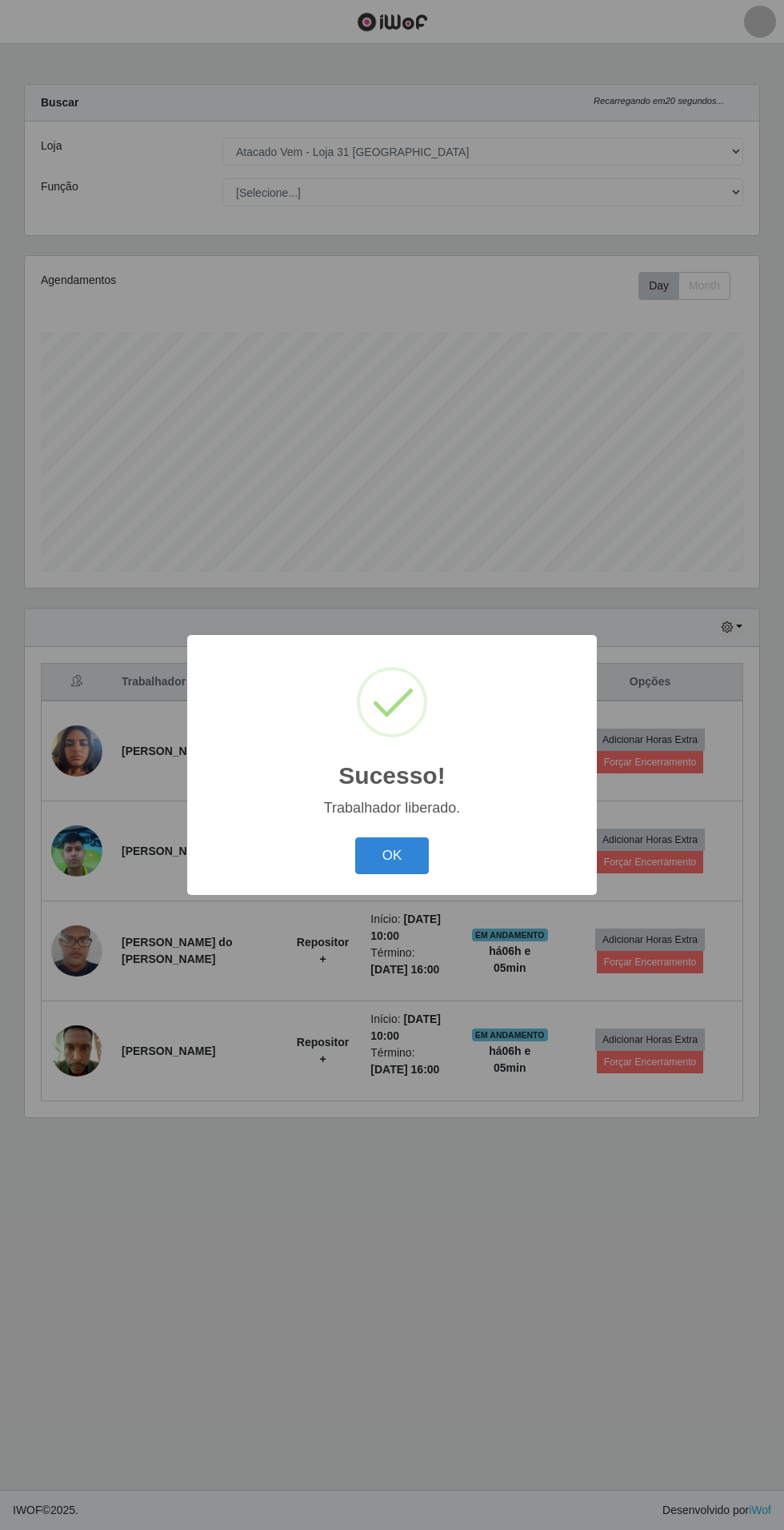
click at [390, 854] on button "OK" at bounding box center [392, 856] width 75 height 38
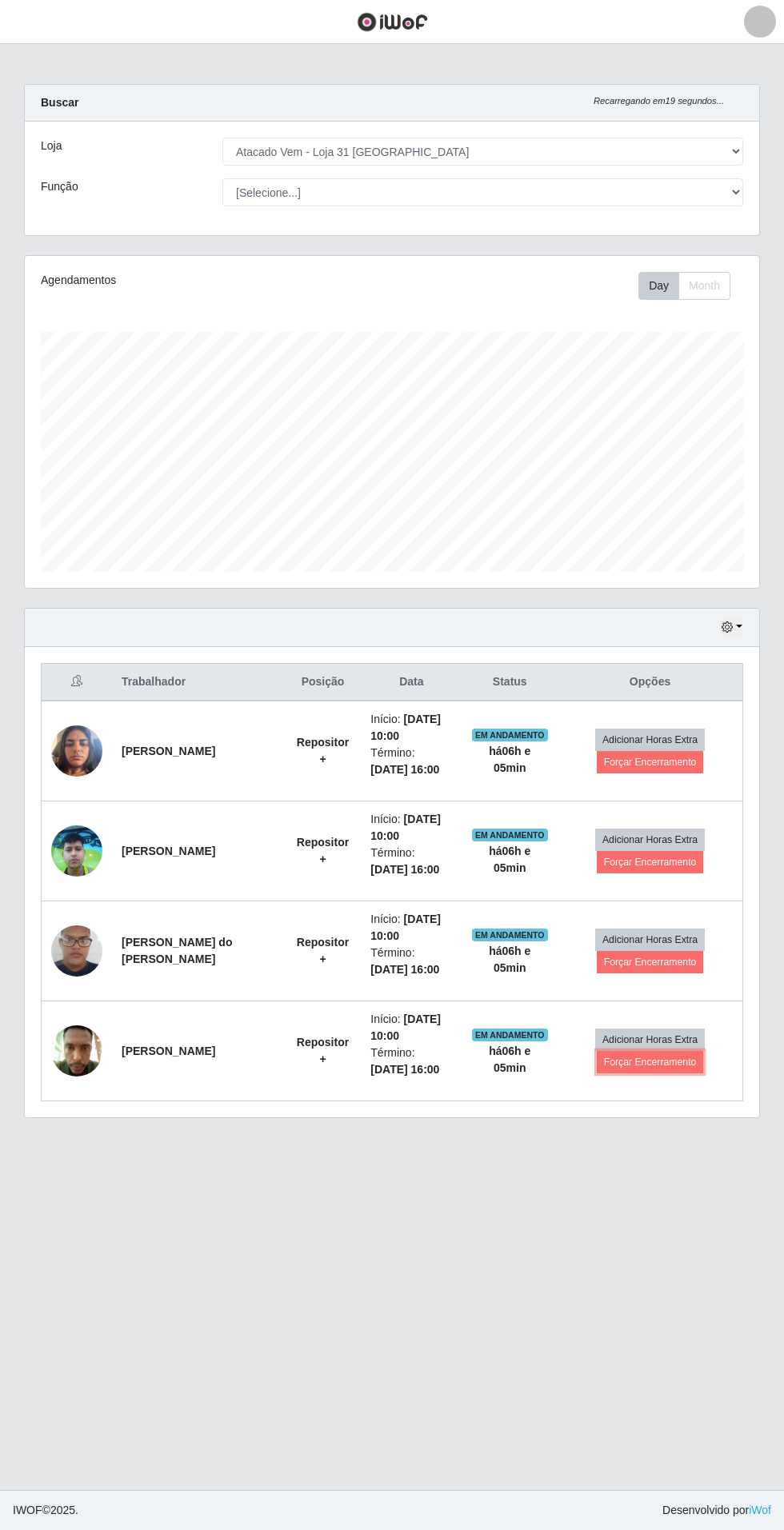
click at [655, 1064] on button "Forçar Encerramento" at bounding box center [650, 1062] width 107 height 23
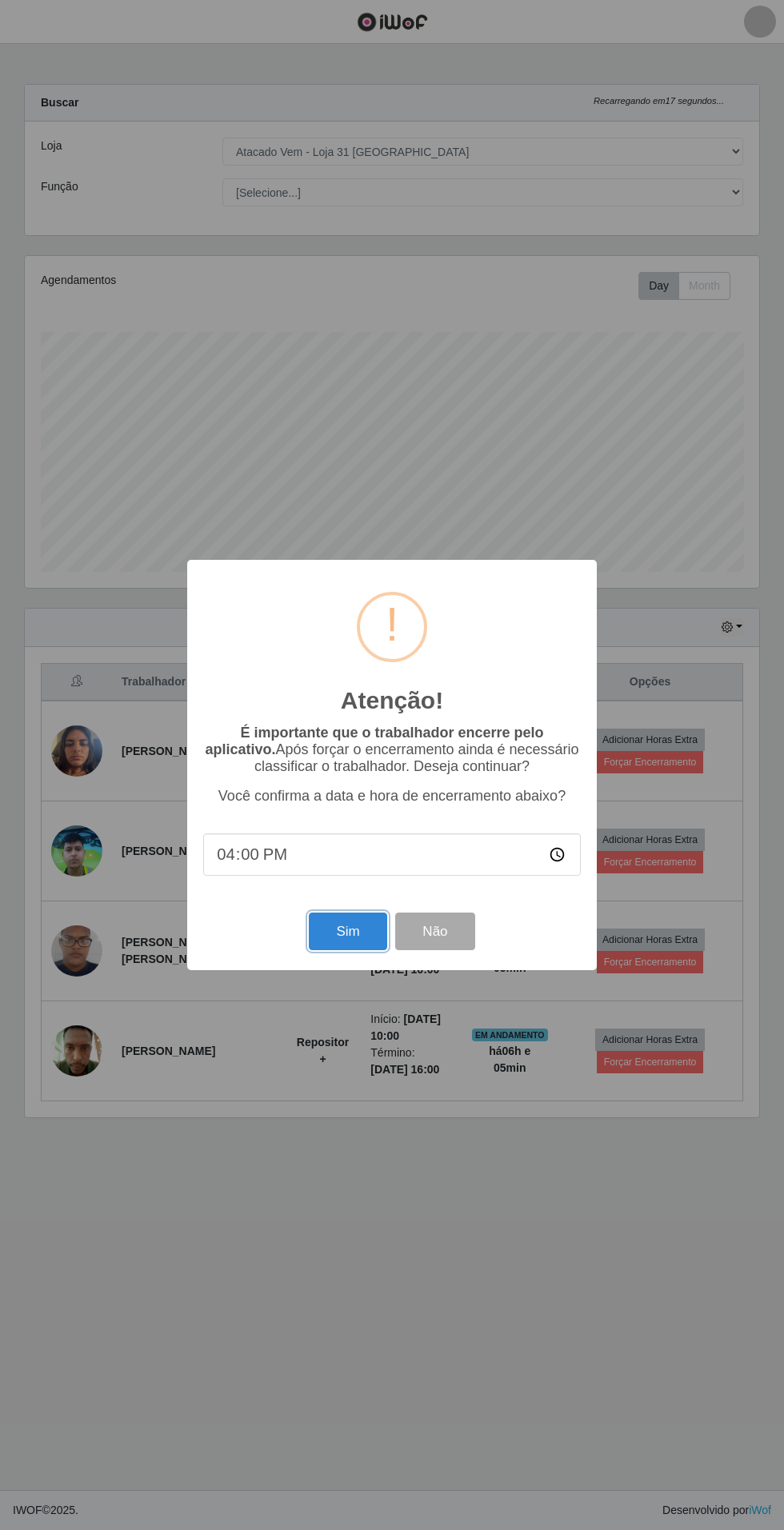
click at [331, 933] on button "Sim" at bounding box center [348, 932] width 77 height 38
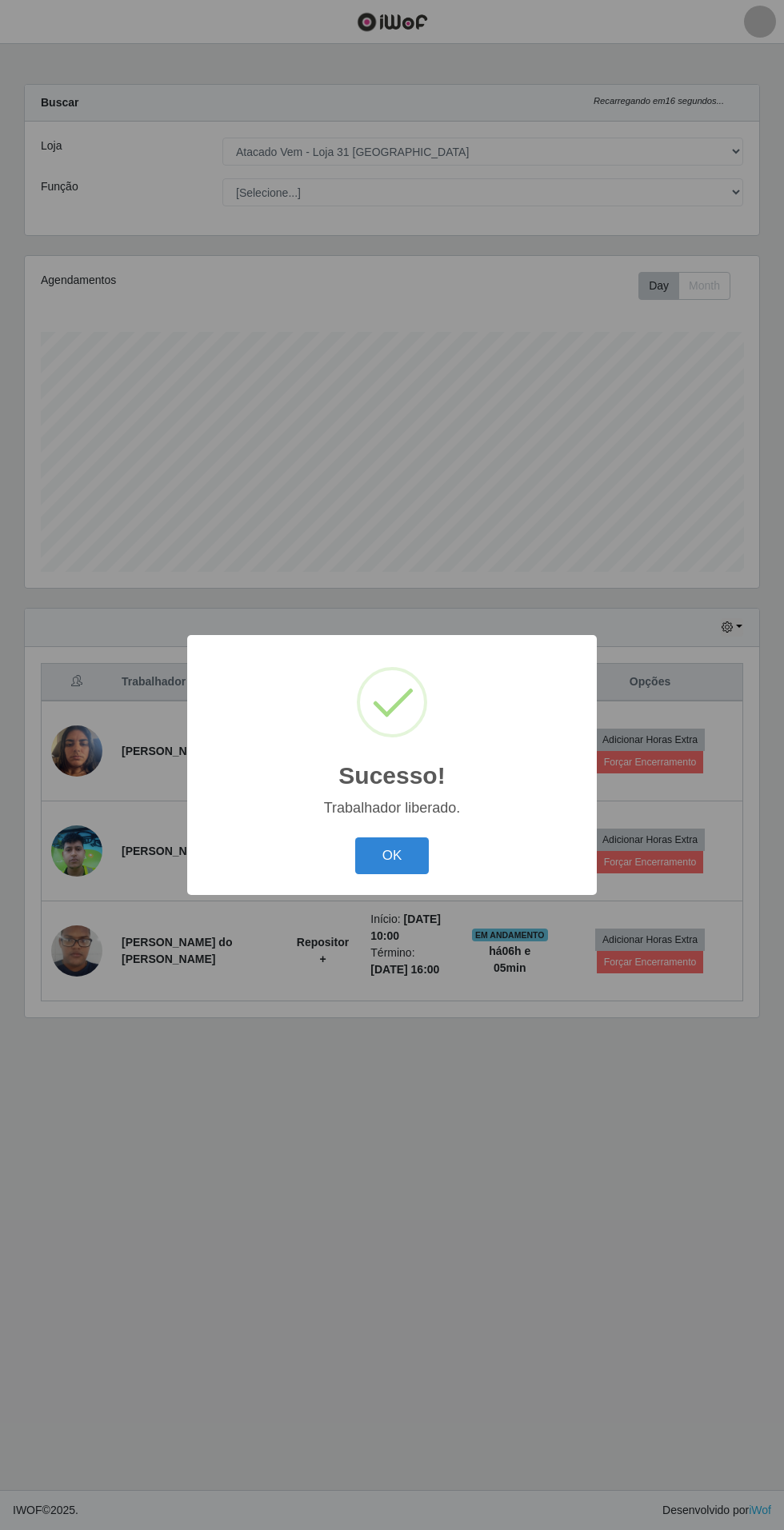
click at [391, 856] on button "OK" at bounding box center [392, 856] width 75 height 38
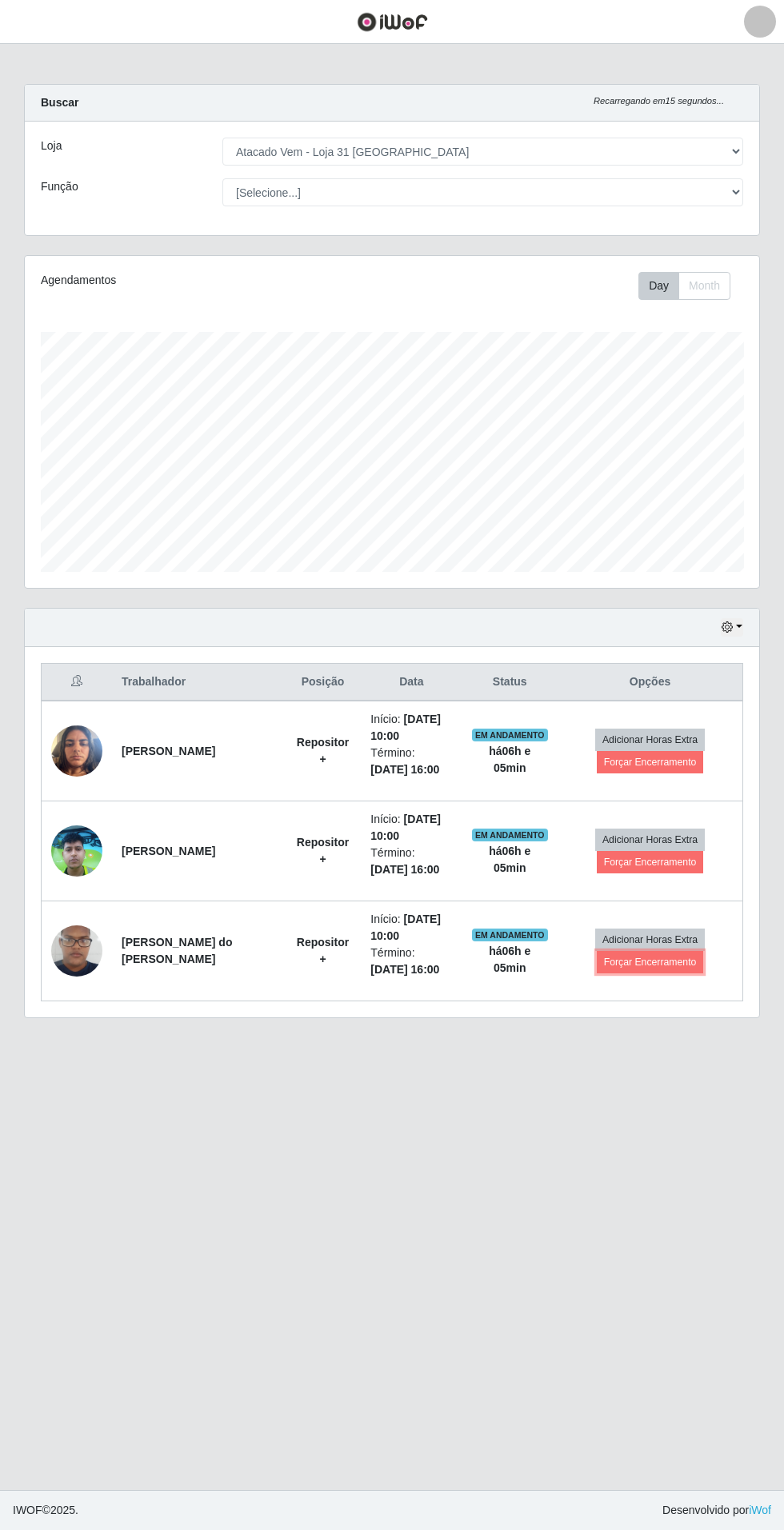
click at [658, 964] on button "Forçar Encerramento" at bounding box center [650, 963] width 107 height 23
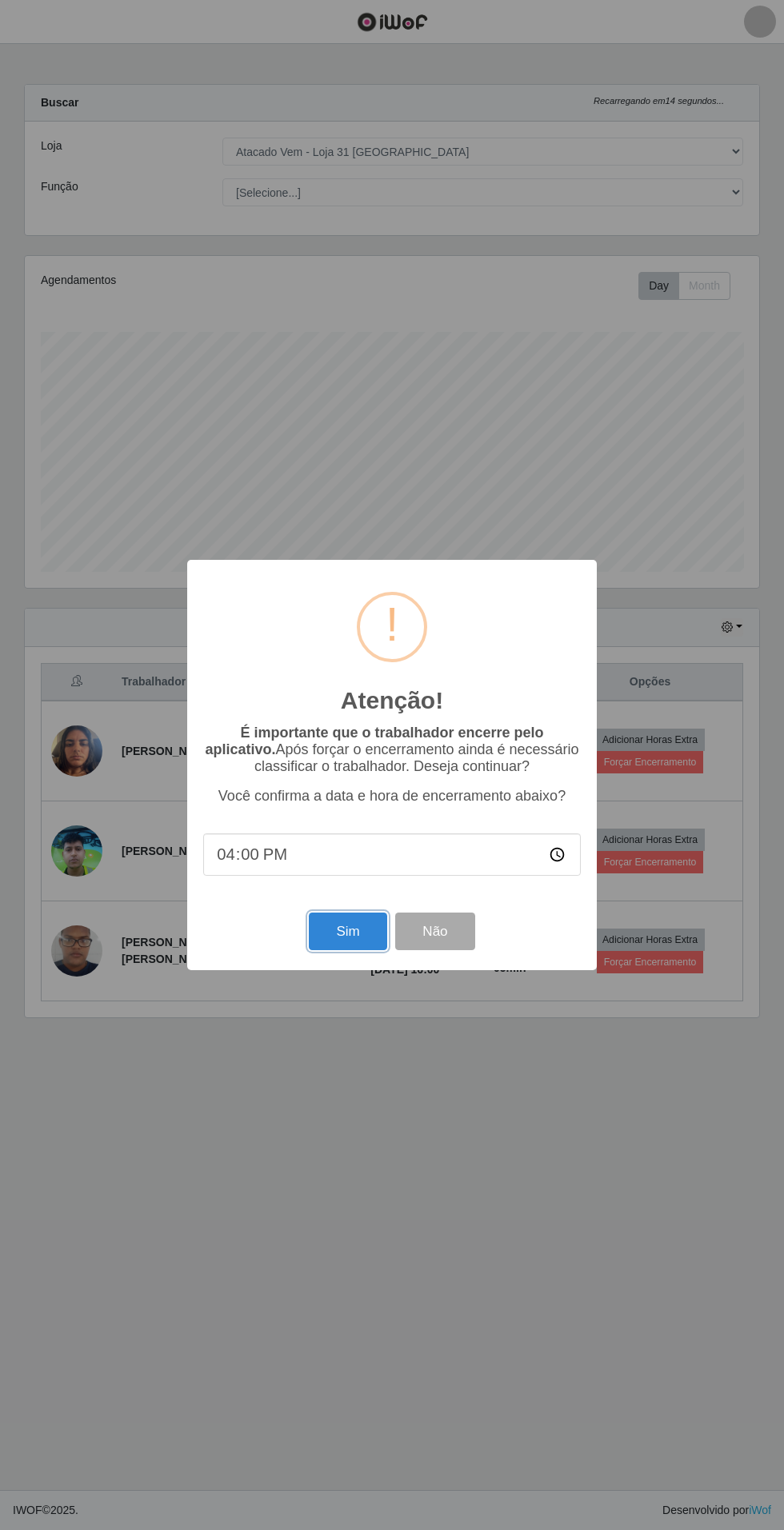
click at [329, 917] on button "Sim" at bounding box center [348, 932] width 77 height 38
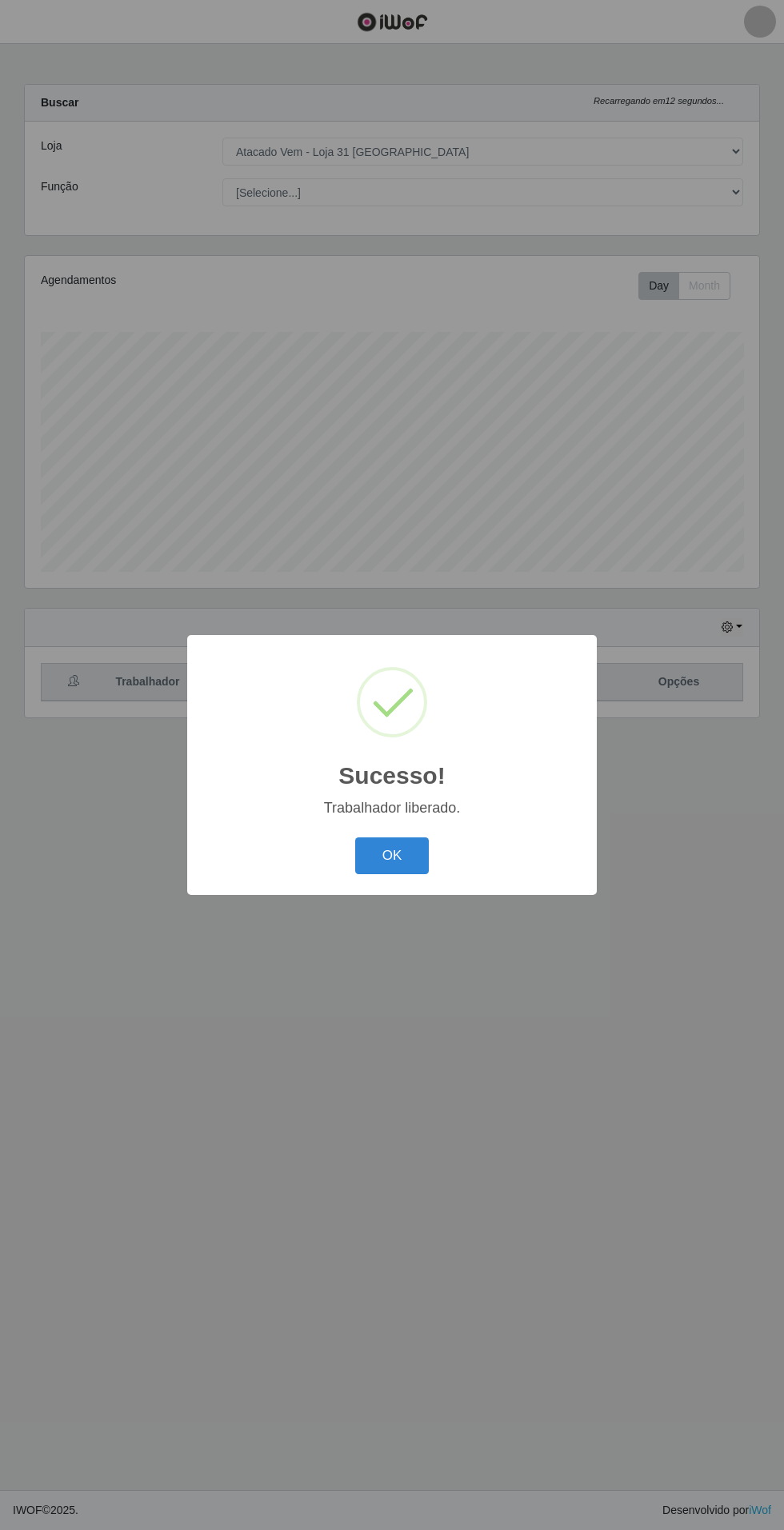
click at [405, 846] on button "OK" at bounding box center [392, 856] width 75 height 38
